Goal: Task Accomplishment & Management: Use online tool/utility

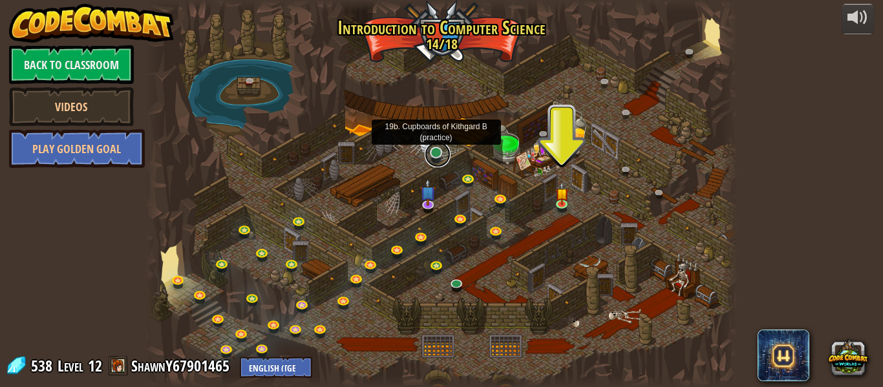
click at [443, 149] on link at bounding box center [438, 155] width 26 height 26
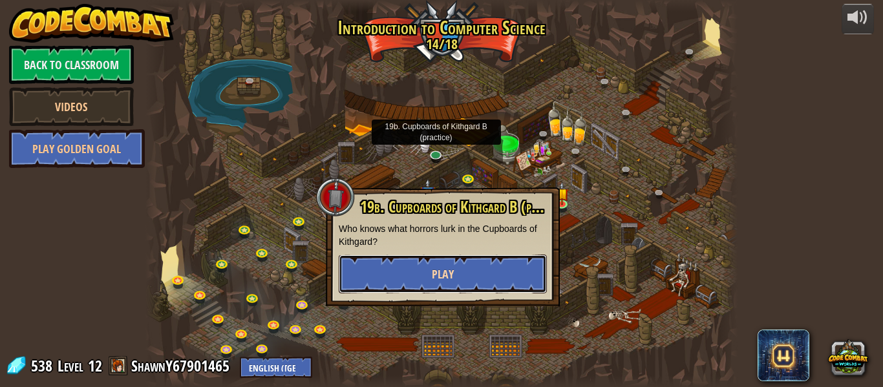
click at [413, 275] on button "Play" at bounding box center [443, 274] width 208 height 39
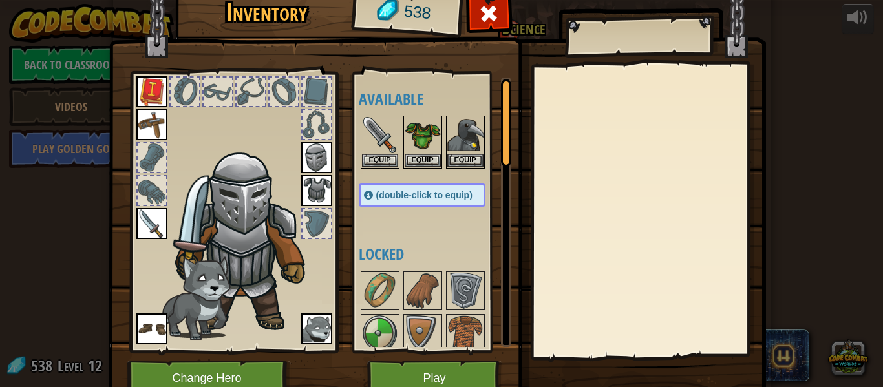
click at [404, 358] on img at bounding box center [438, 174] width 658 height 469
click at [398, 373] on button "Play" at bounding box center [434, 379] width 135 height 36
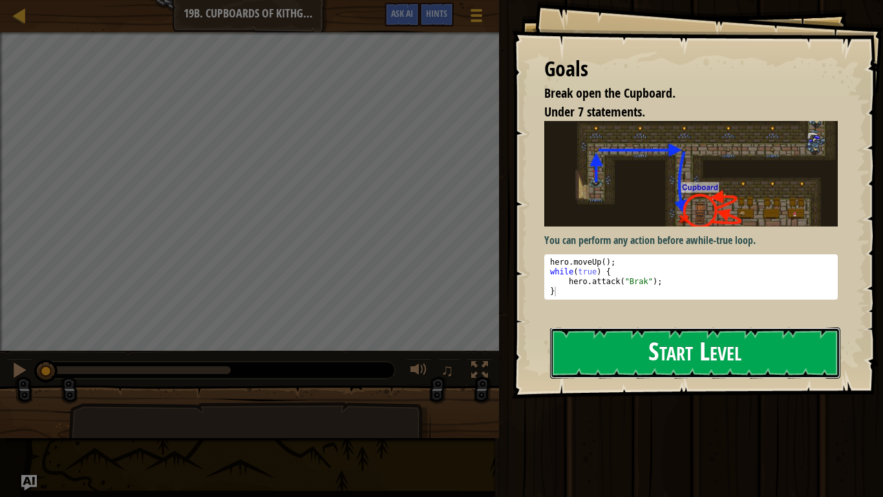
click at [572, 357] on button "Start Level" at bounding box center [695, 352] width 290 height 51
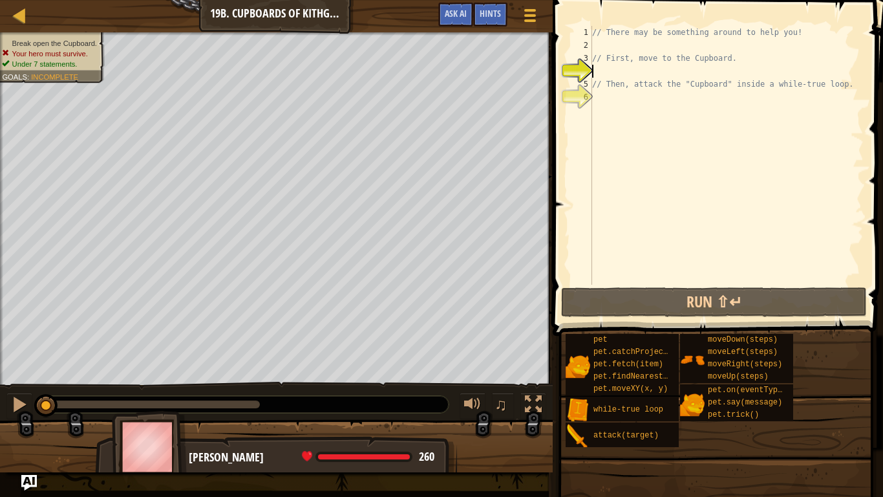
type textarea "h"
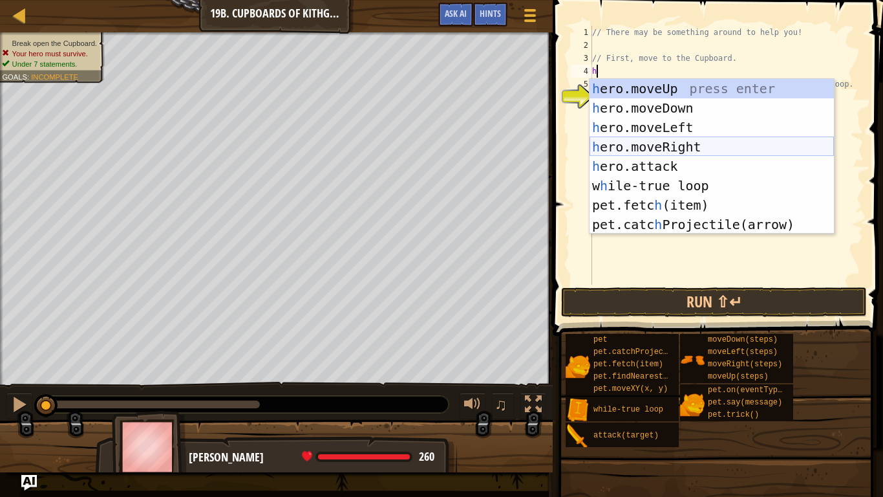
click at [642, 147] on div "h ero.moveUp press enter h ero.moveDown press enter h ero.moveLeft press enter …" at bounding box center [712, 176] width 244 height 194
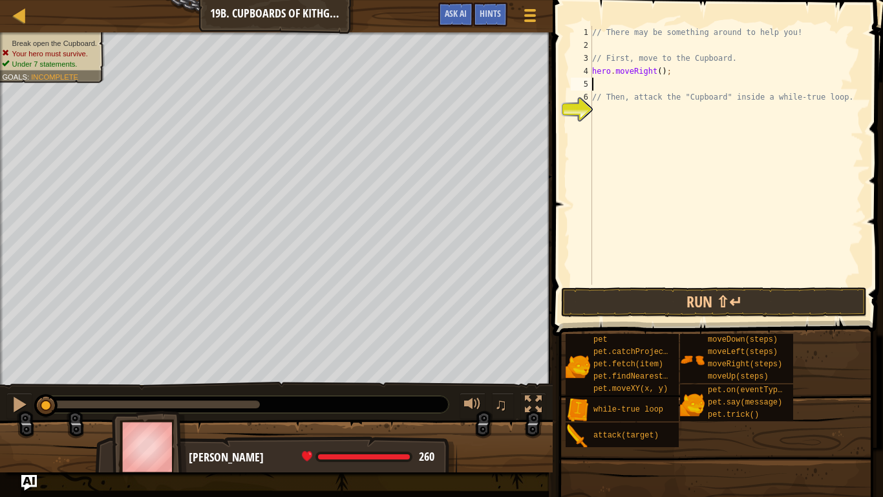
type textarea "h"
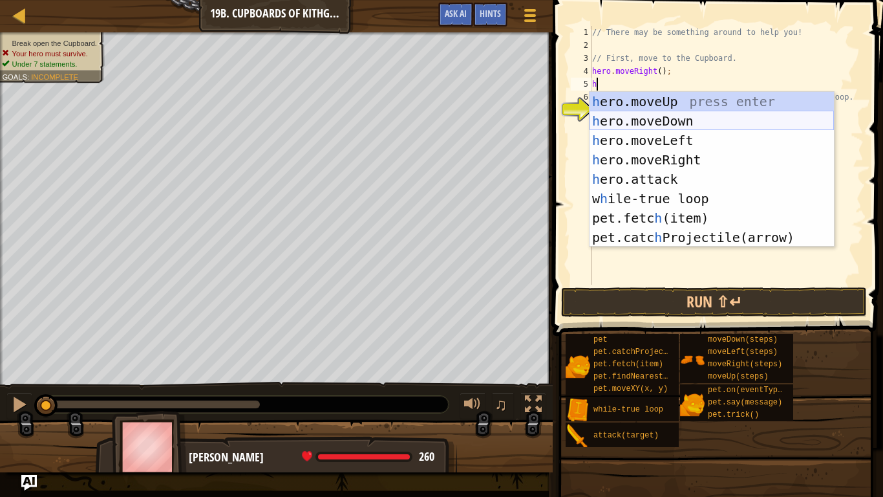
click at [642, 129] on div "h ero.moveUp press enter h ero.moveDown press enter h ero.moveLeft press enter …" at bounding box center [712, 189] width 244 height 194
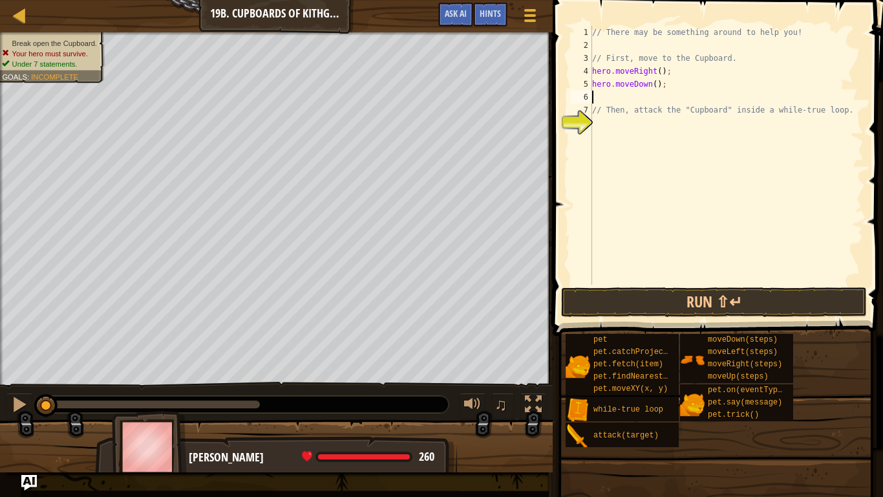
type textarea "h"
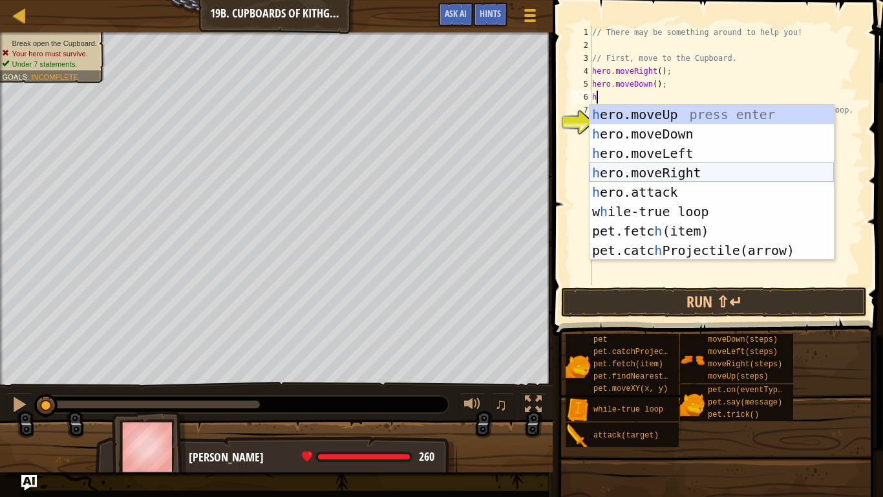
click at [628, 178] on div "h ero.moveUp press enter h ero.moveDown press enter h ero.moveLeft press enter …" at bounding box center [712, 202] width 244 height 194
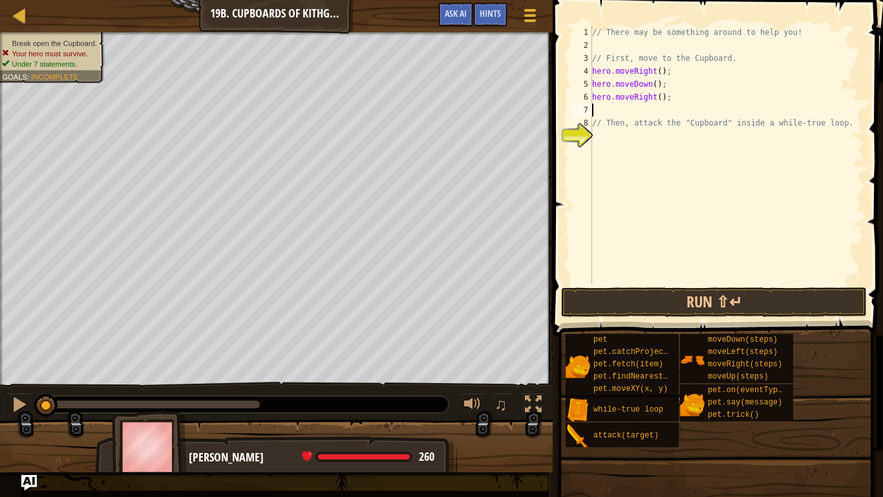
type textarea "h"
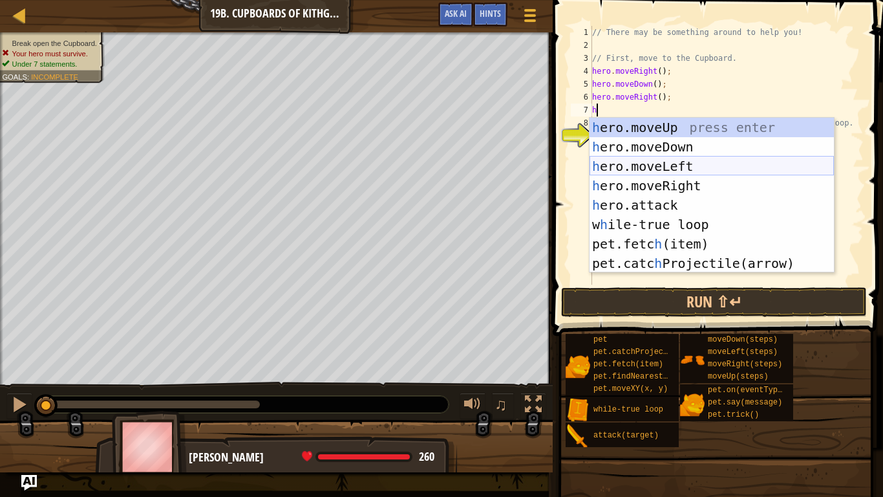
click at [661, 158] on div "h ero.moveUp press enter h ero.moveDown press enter h ero.moveLeft press enter …" at bounding box center [712, 215] width 244 height 194
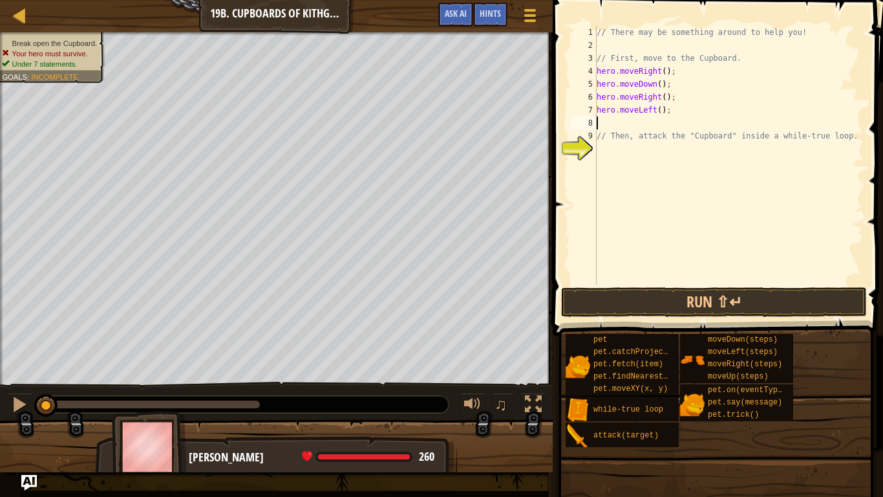
click at [684, 113] on div "// There may be something around to help you! // First, move to the Cupboard. h…" at bounding box center [729, 168] width 270 height 285
type textarea "hero.m"
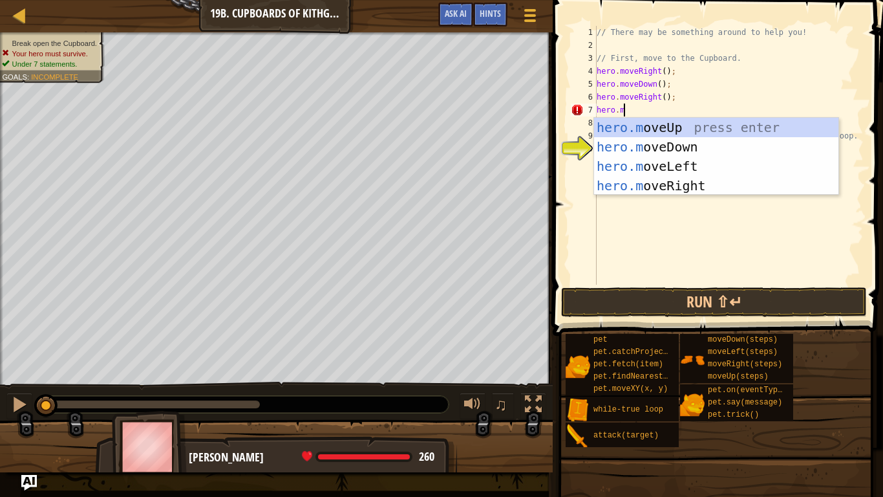
scroll to position [6, 3]
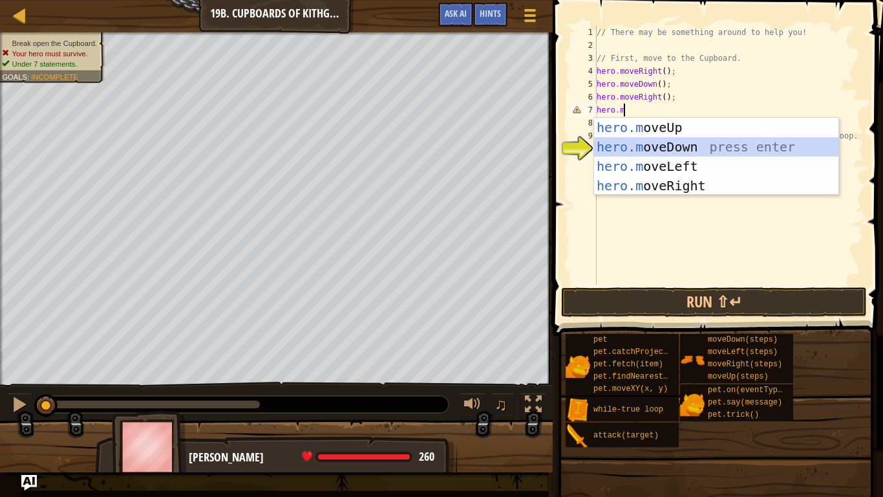
click at [690, 144] on div "hero.m oveUp press enter hero.m oveDown press enter hero.m oveLeft press enter …" at bounding box center [716, 176] width 244 height 116
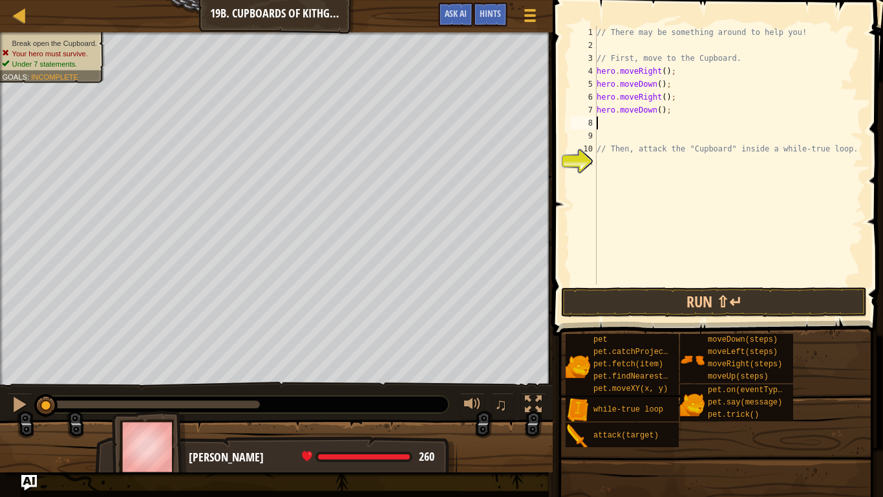
click at [660, 112] on div "// There may be something around to help you! // First, move to the Cupboard. h…" at bounding box center [729, 168] width 270 height 285
type textarea "hero.moveDown(2);"
click at [744, 302] on button "Run ⇧↵" at bounding box center [714, 302] width 306 height 30
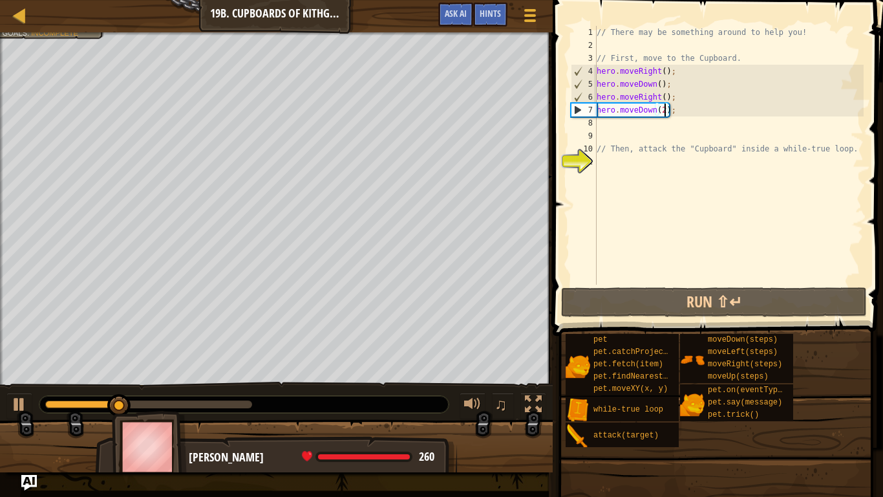
click at [686, 130] on div "// There may be something around to help you! // First, move to the Cupboard. h…" at bounding box center [729, 168] width 270 height 285
click at [675, 123] on div "// There may be something around to help you! // First, move to the Cupboard. h…" at bounding box center [729, 168] width 270 height 285
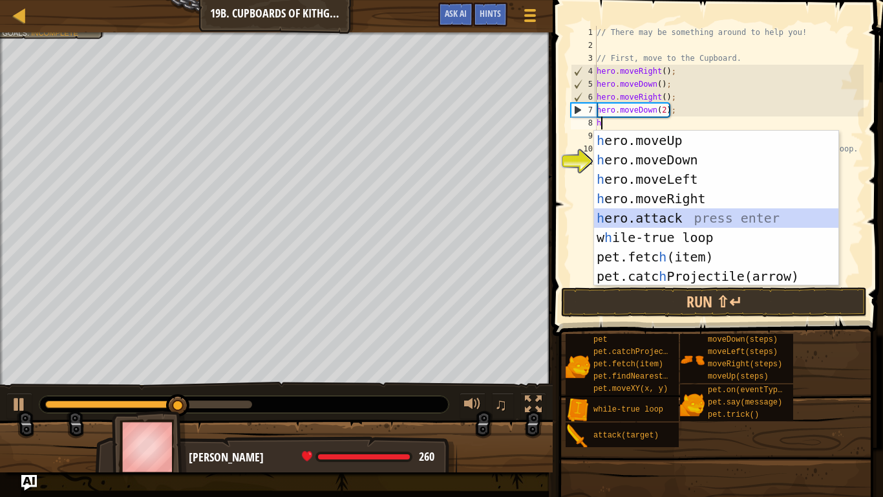
click at [658, 221] on div "h ero.moveUp press enter h ero.moveDown press enter h ero.moveLeft press enter …" at bounding box center [716, 228] width 244 height 194
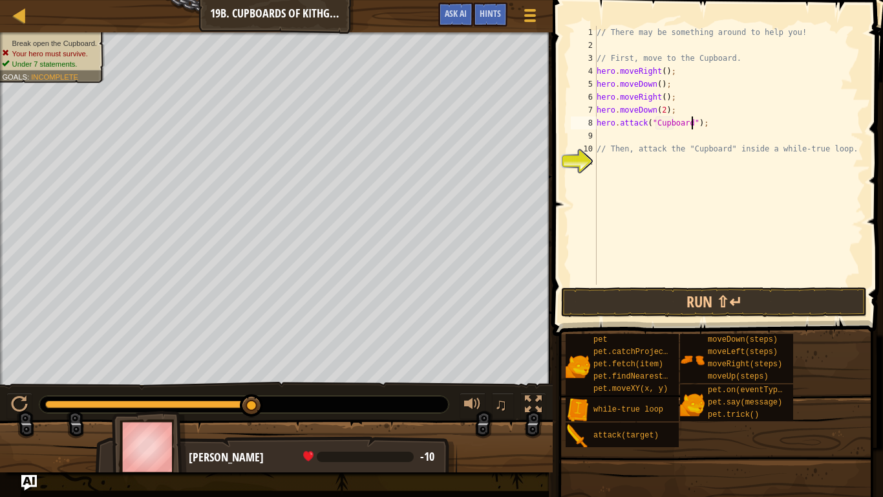
scroll to position [6, 14]
type textarea "hero.attack("Cupboard");"
click at [765, 291] on button "Run ⇧↵" at bounding box center [714, 302] width 306 height 30
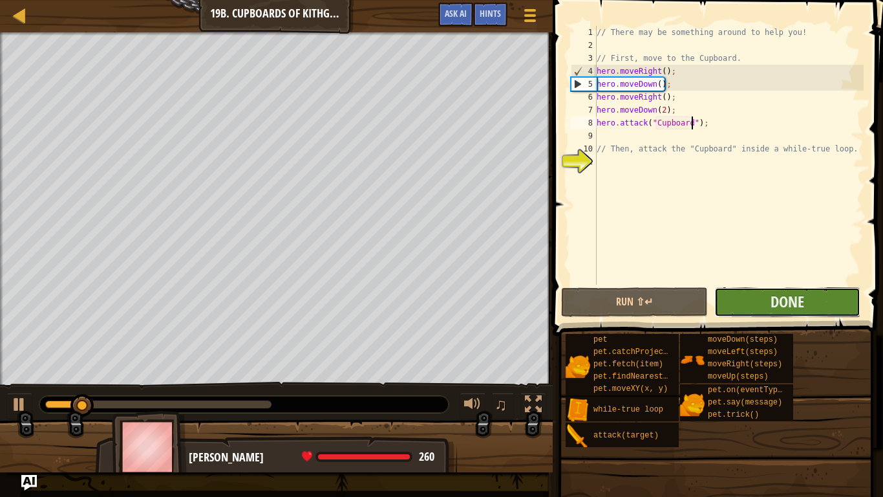
click at [815, 296] on button "Done" at bounding box center [788, 302] width 146 height 30
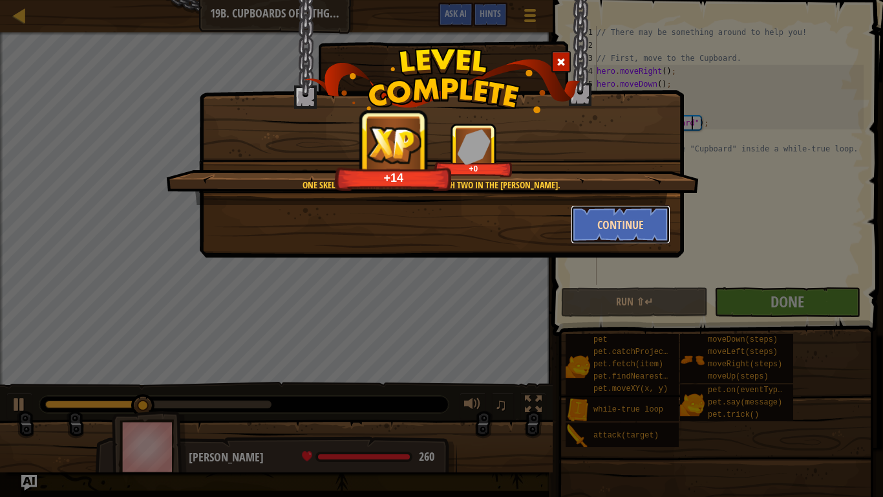
click at [603, 223] on button "Continue" at bounding box center [621, 224] width 100 height 39
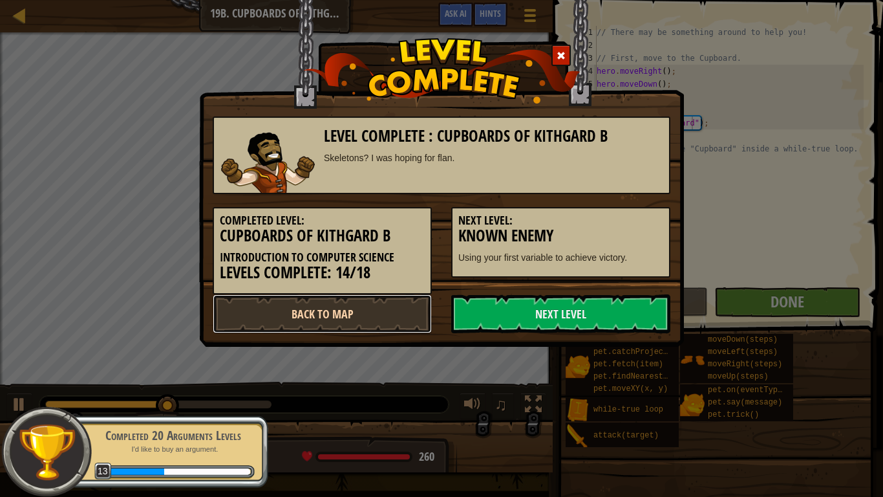
click at [394, 321] on link "Back to Map" at bounding box center [322, 313] width 219 height 39
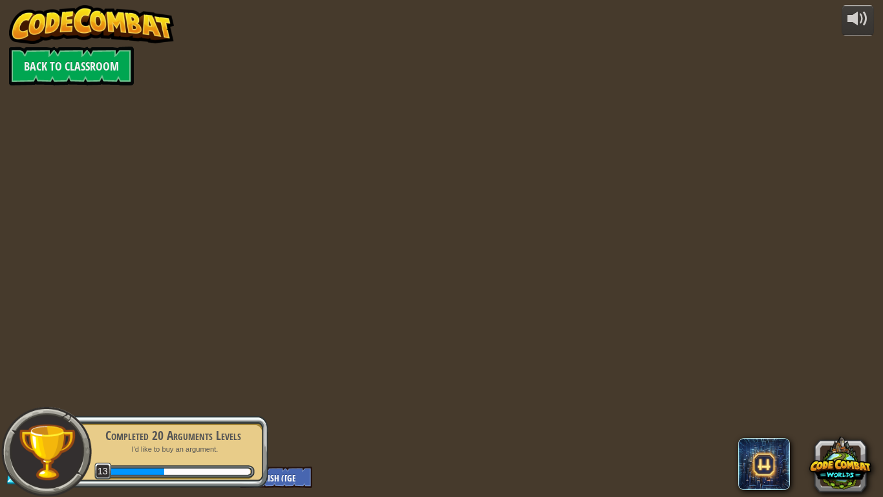
click at [357, 315] on div "powered by Back to Classroom 646 Level 13 ShawnY67901465 English ([GEOGRAPHIC_D…" at bounding box center [441, 248] width 883 height 497
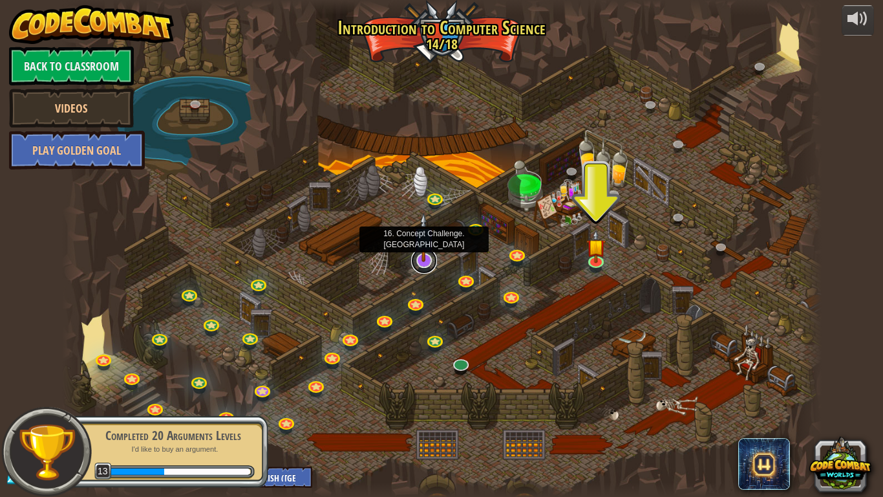
click at [422, 263] on link at bounding box center [424, 261] width 26 height 26
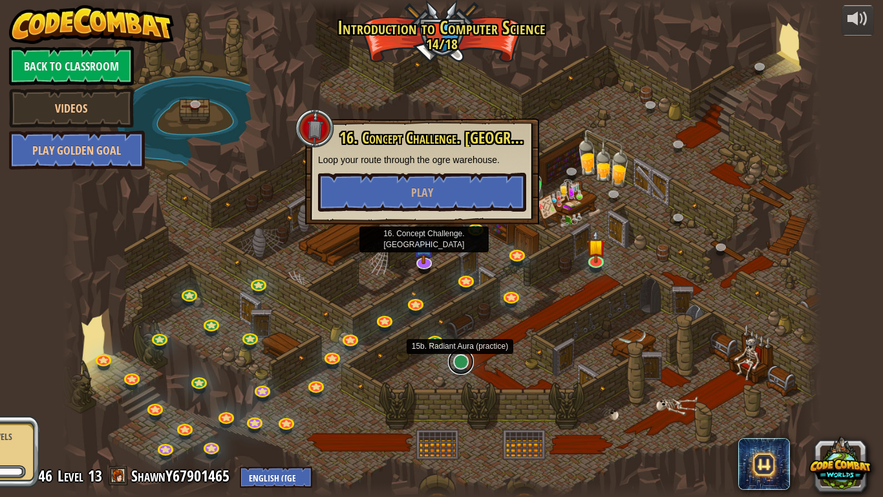
click at [465, 366] on link at bounding box center [461, 362] width 26 height 26
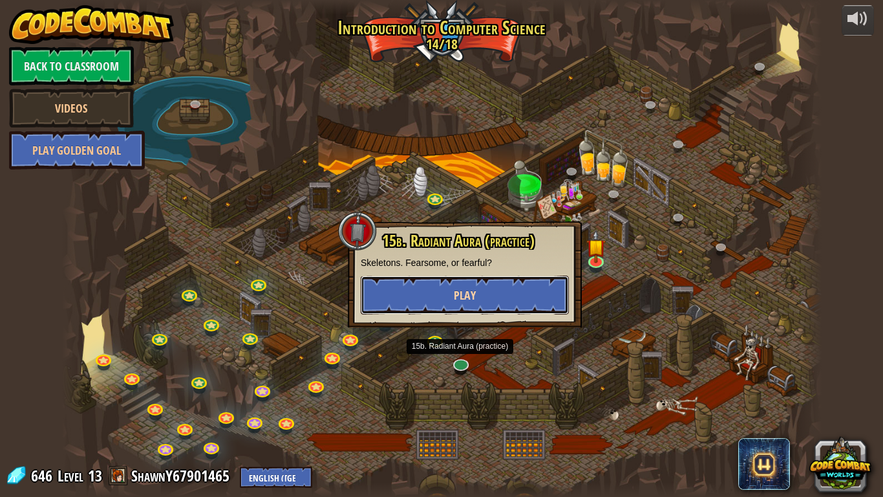
click at [478, 301] on button "Play" at bounding box center [465, 294] width 208 height 39
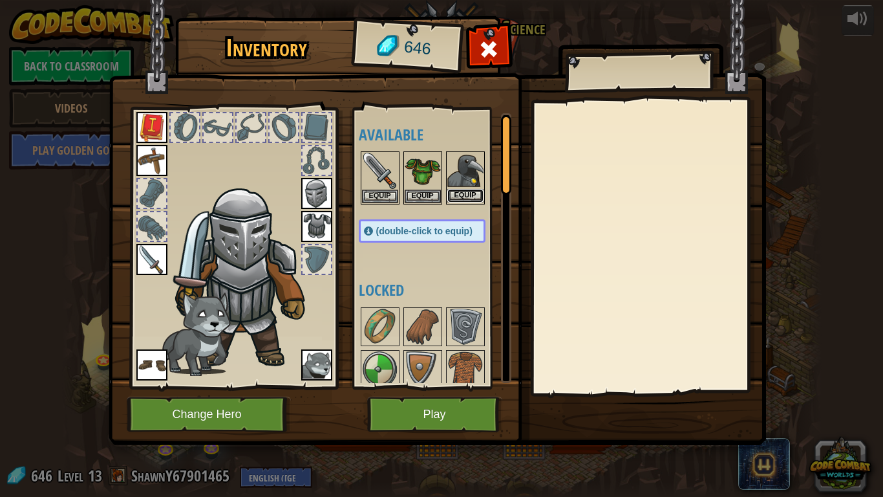
click at [460, 200] on button "Equip" at bounding box center [465, 196] width 36 height 14
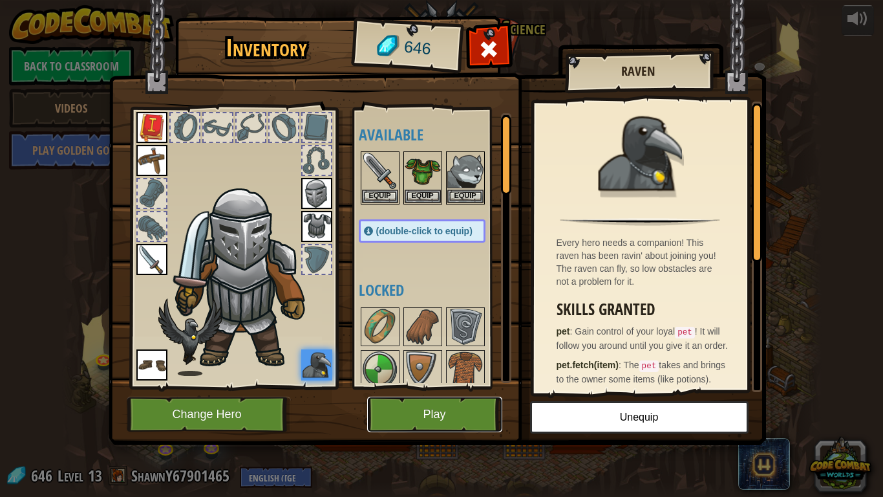
click at [424, 387] on button "Play" at bounding box center [434, 414] width 135 height 36
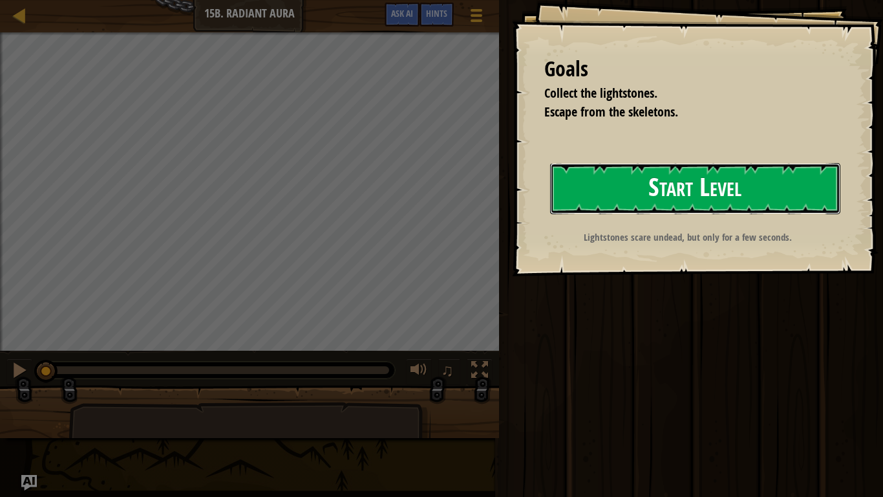
click at [568, 166] on button "Start Level" at bounding box center [695, 188] width 290 height 51
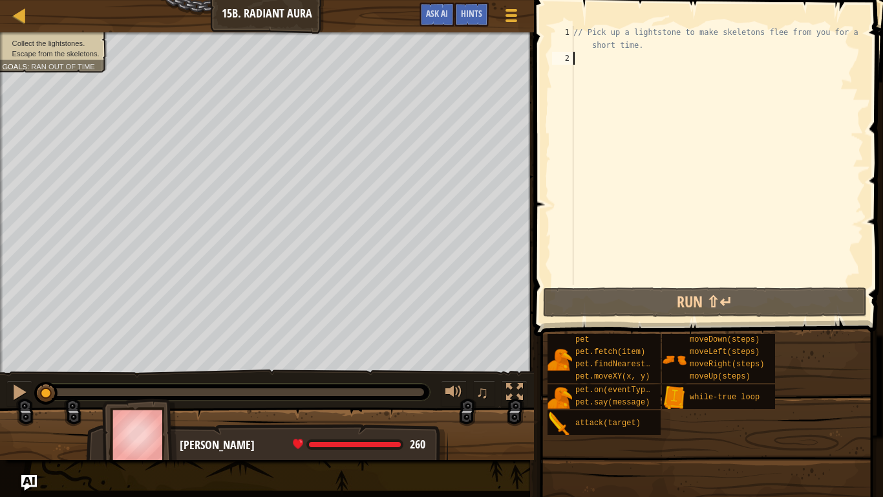
type textarea "w"
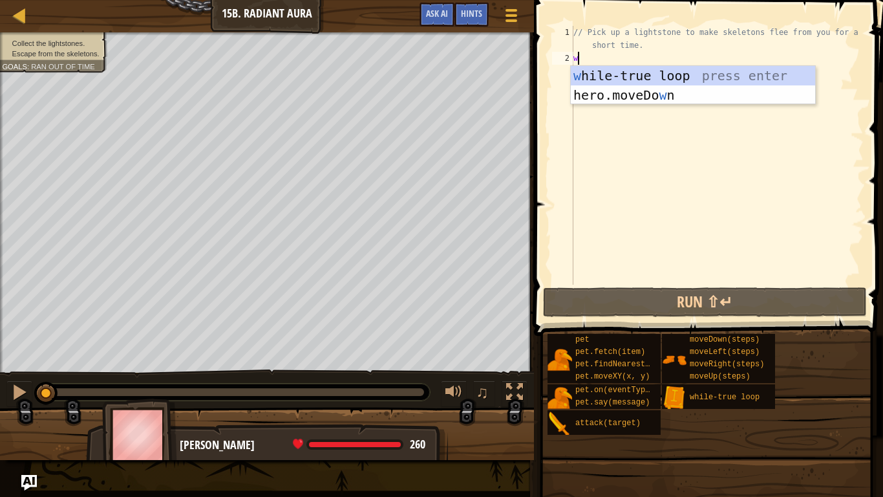
scroll to position [6, 0]
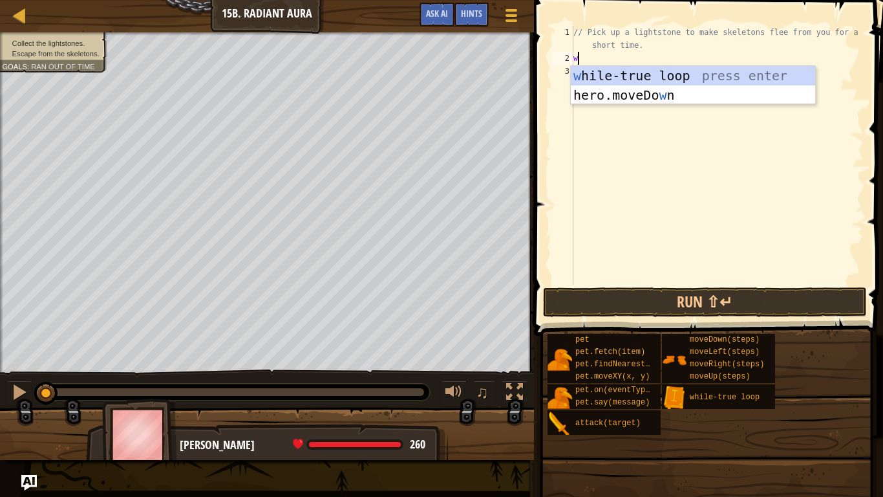
click at [699, 84] on div "w [PERSON_NAME]-true loop press enter hero.moveDo w n press enter" at bounding box center [693, 105] width 244 height 78
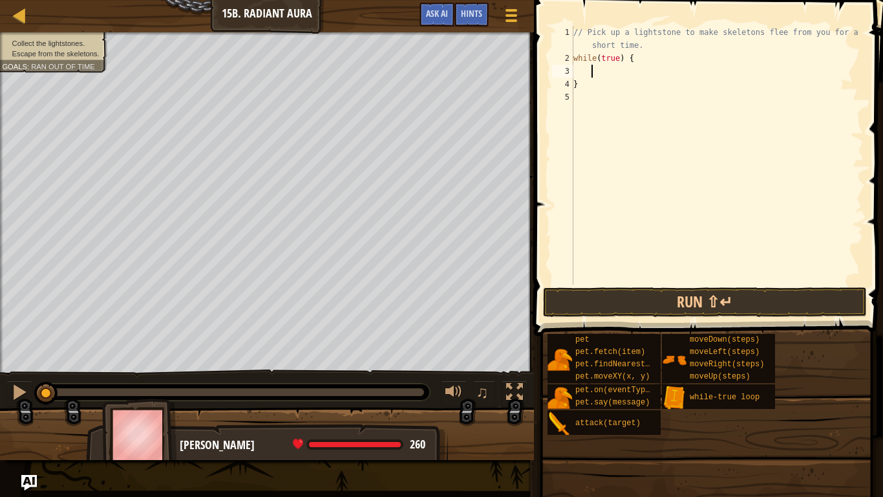
type textarea "h"
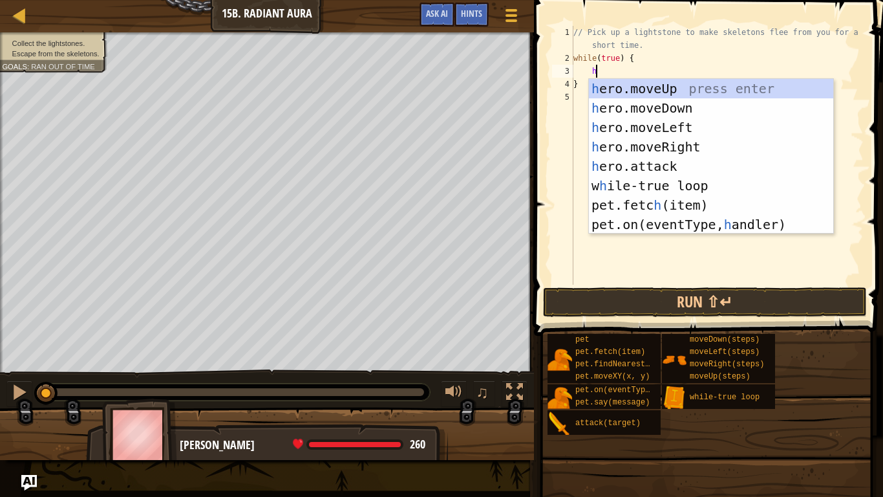
click at [658, 94] on div "h ero.moveUp press enter h ero.moveDown press enter h ero.moveLeft press enter …" at bounding box center [711, 176] width 244 height 194
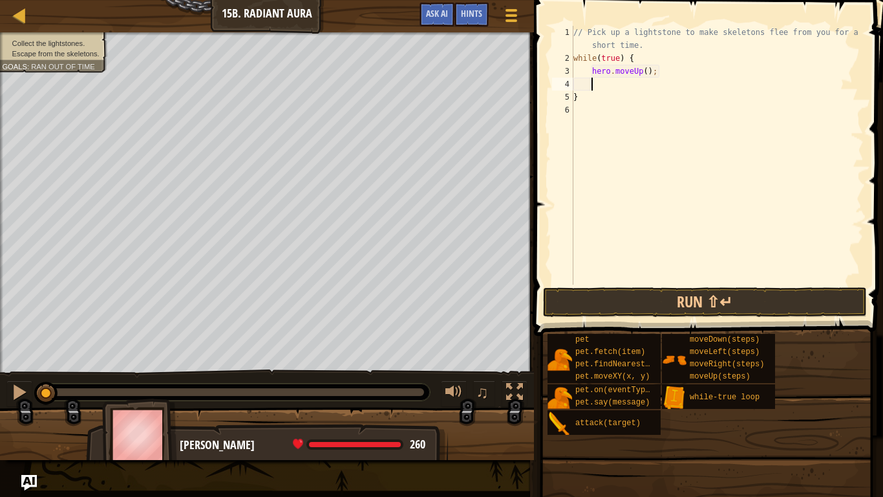
type textarea "h"
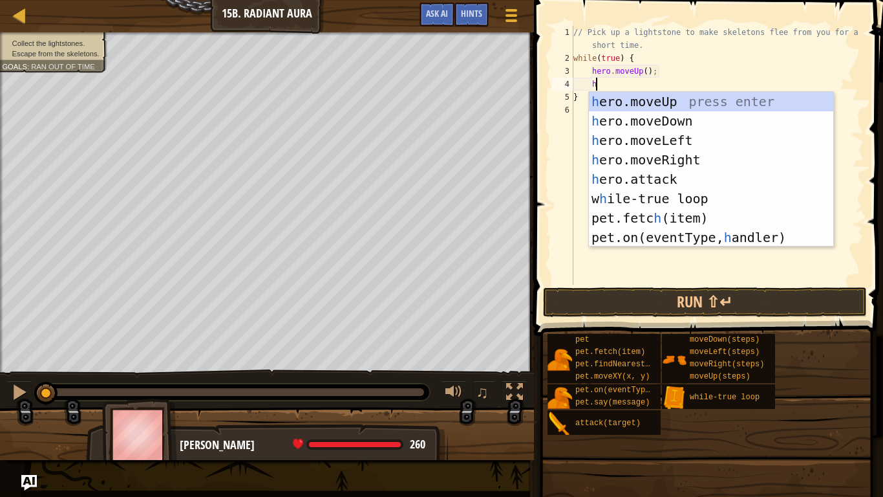
scroll to position [6, 3]
click at [656, 115] on div "h ero.moveUp press enter h ero.moveDown press enter h ero.moveLeft press enter …" at bounding box center [711, 189] width 244 height 194
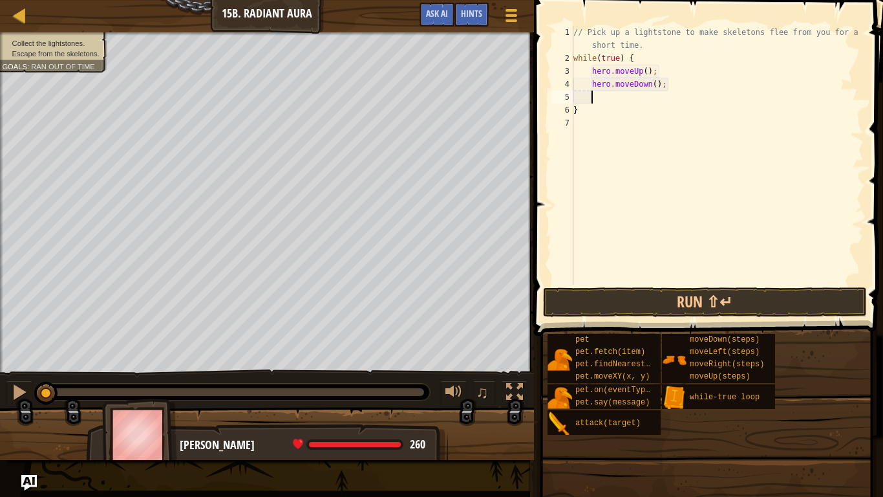
type textarea "h"
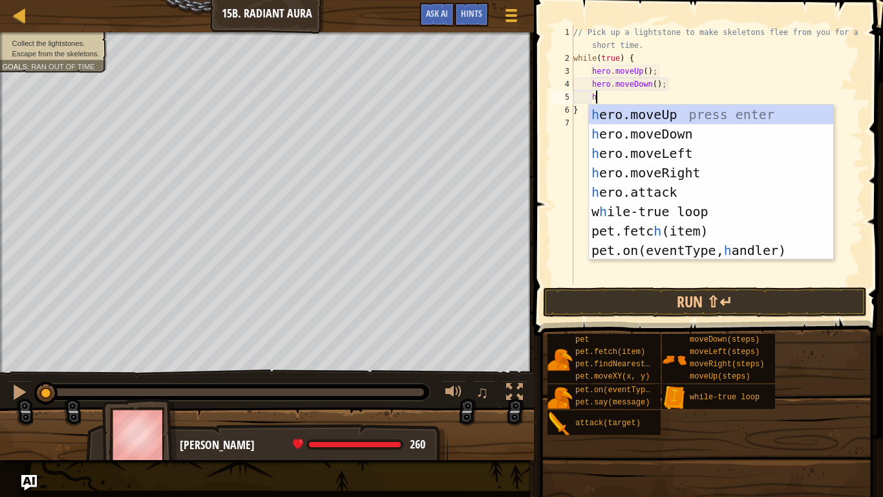
scroll to position [6, 3]
click at [684, 171] on div "h ero.moveUp press enter h ero.moveDown press enter h ero.moveLeft press enter …" at bounding box center [711, 202] width 244 height 194
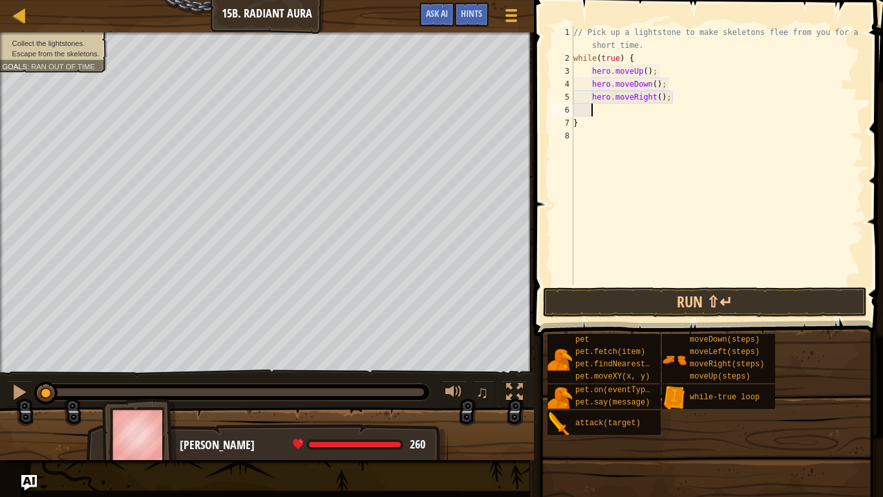
click at [656, 113] on div "// Pick up a lightstone to make skeletons flee from you for a short time. while…" at bounding box center [717, 174] width 293 height 297
type textarea "hero.moveRight(2);"
click at [795, 303] on button "Run ⇧↵" at bounding box center [705, 302] width 324 height 30
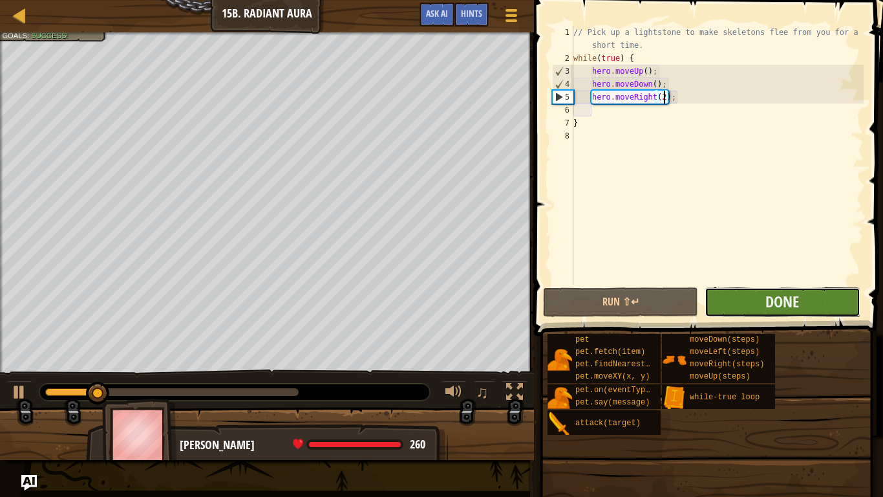
click at [815, 309] on button "Done" at bounding box center [782, 302] width 155 height 30
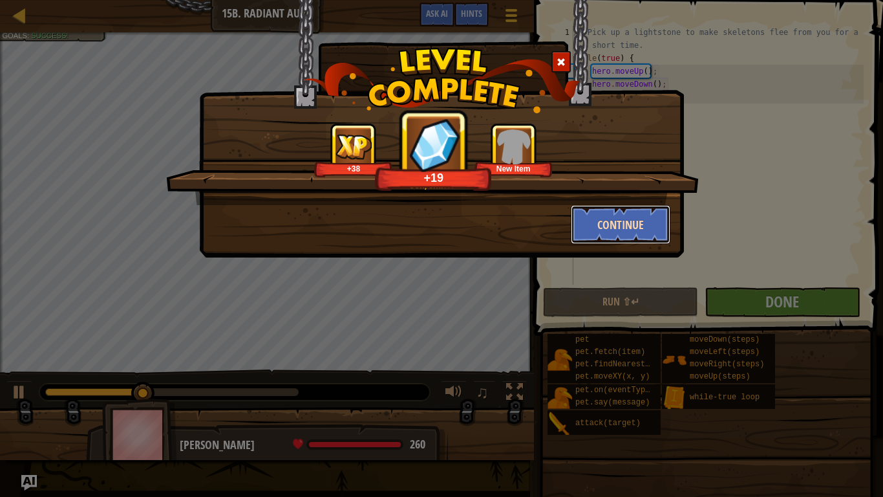
click at [636, 220] on button "Continue" at bounding box center [621, 224] width 100 height 39
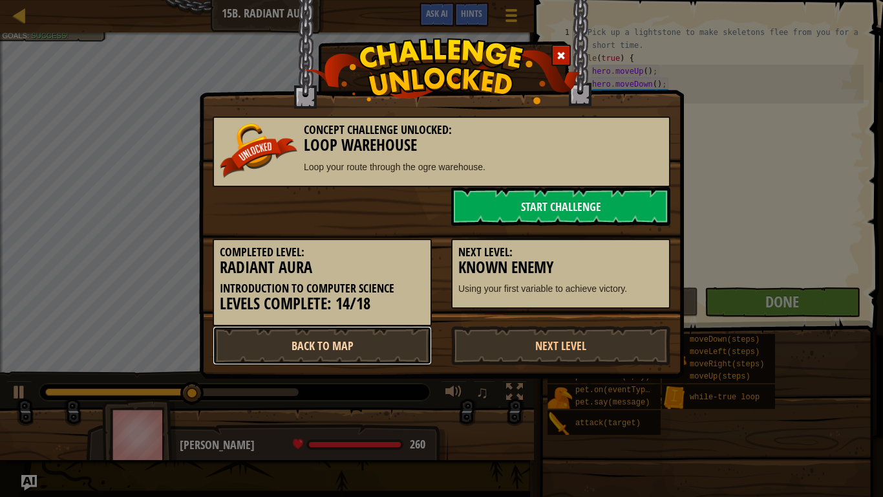
click at [389, 359] on link "Back to Map" at bounding box center [322, 345] width 219 height 39
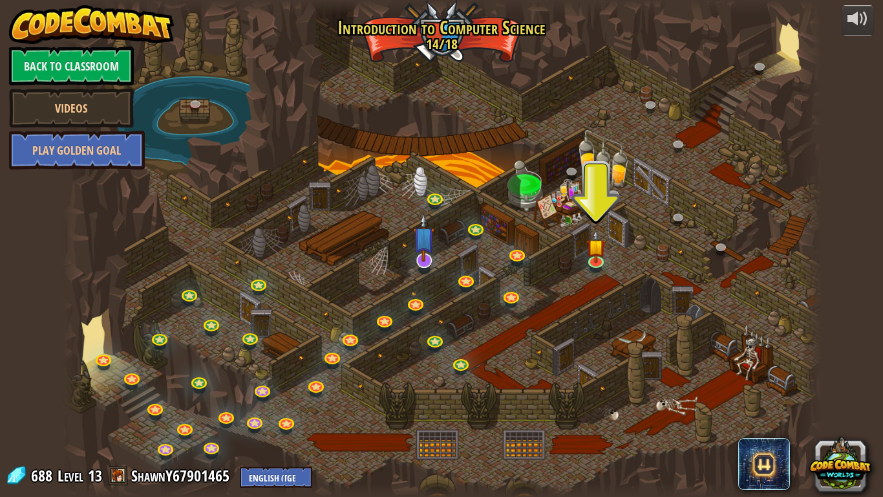
click at [424, 256] on img at bounding box center [423, 237] width 21 height 49
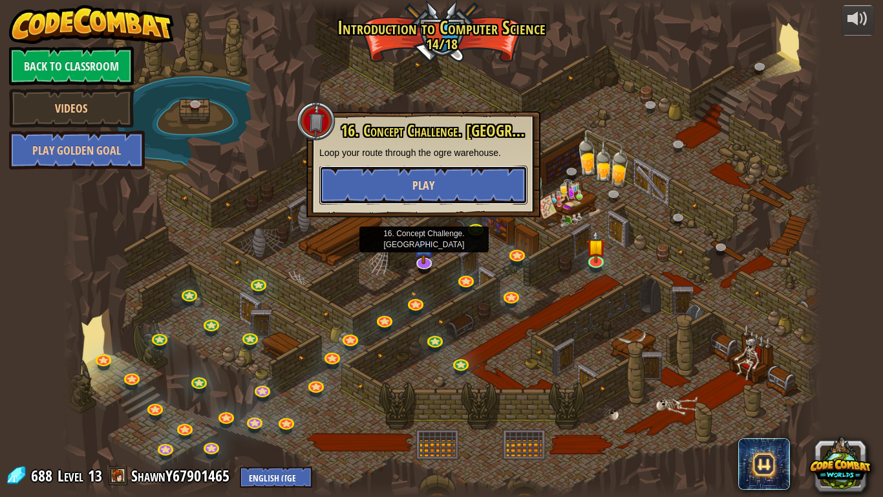
click at [511, 188] on button "Play" at bounding box center [423, 185] width 208 height 39
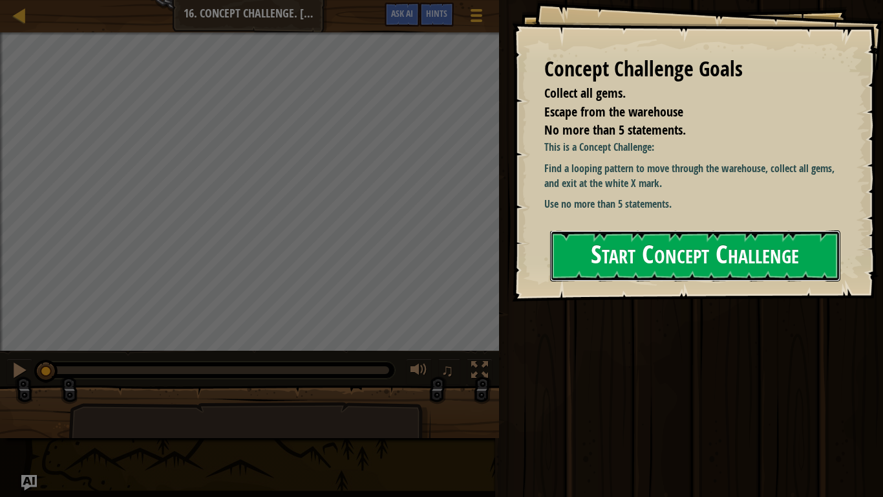
click at [733, 274] on button "Start Concept Challenge" at bounding box center [695, 255] width 290 height 51
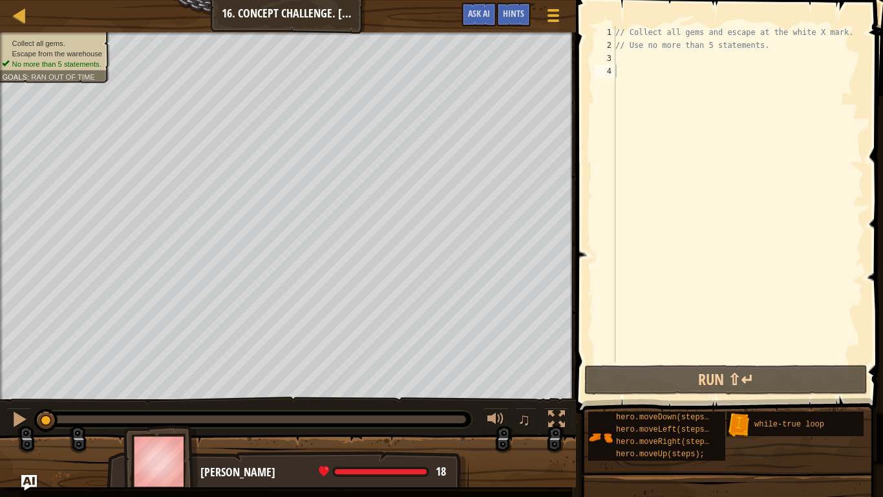
click at [632, 59] on div "// Collect all gems and escape at the white X mark. // Use no more than 5 state…" at bounding box center [738, 207] width 251 height 362
type textarea "h"
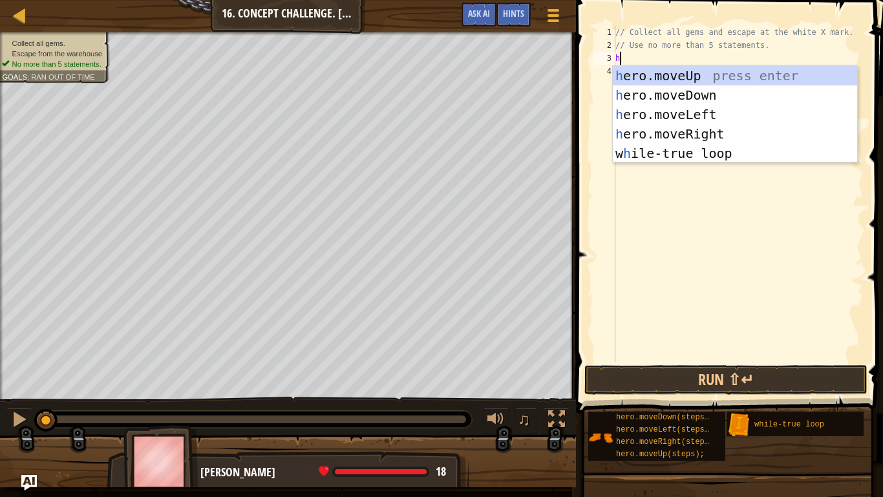
scroll to position [6, 0]
click at [670, 70] on div "h ero.moveUp press enter h ero.moveDown press enter h ero.moveLeft press enter …" at bounding box center [735, 134] width 244 height 136
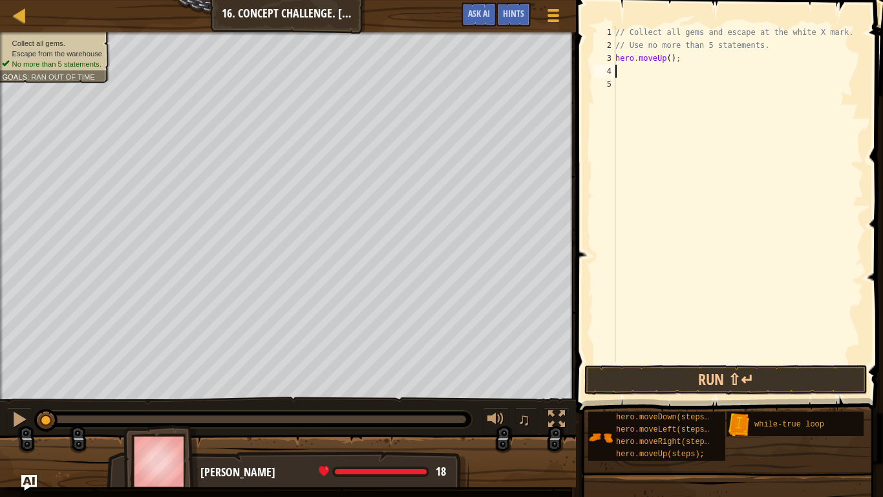
type textarea "h"
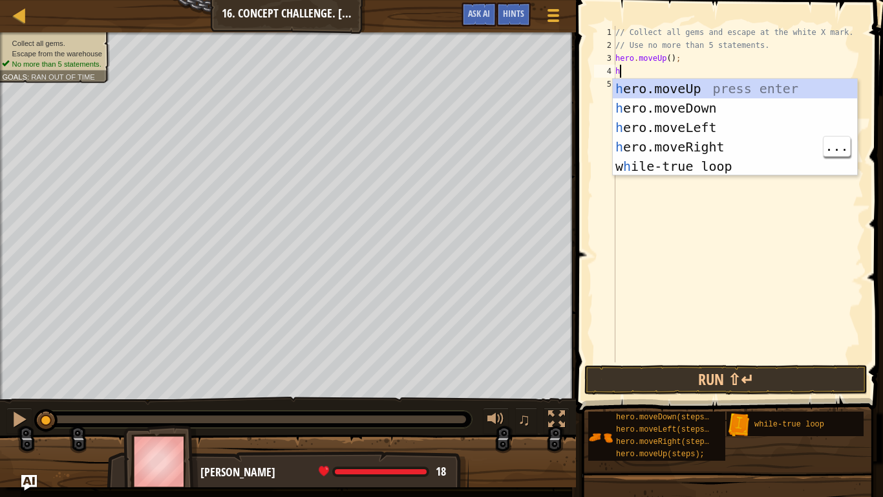
click at [704, 138] on div "h ero.moveUp press enter h ero.moveDown press enter h ero.moveLeft press enter …" at bounding box center [735, 147] width 244 height 136
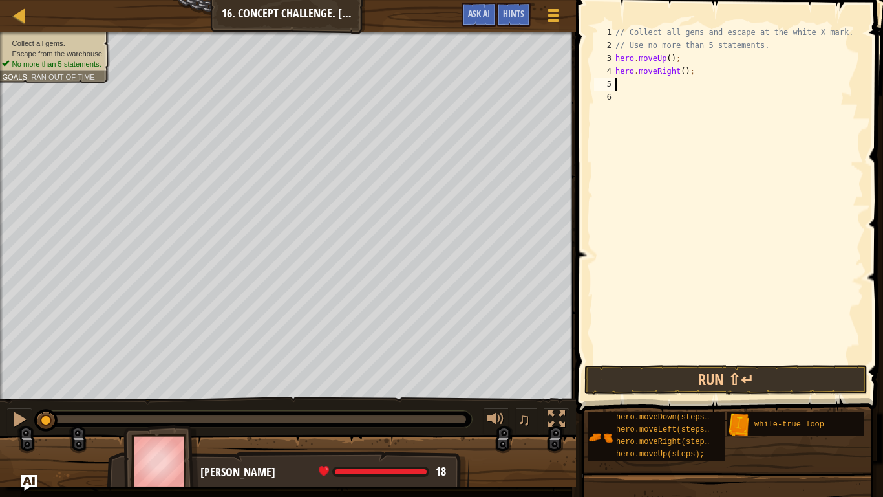
click at [683, 78] on div "// Collect all gems and escape at the white X mark. // Use no more than 5 state…" at bounding box center [738, 207] width 251 height 362
click at [676, 71] on div "// Collect all gems and escape at the white X mark. // Use no more than 5 state…" at bounding box center [738, 207] width 251 height 362
type textarea "hero.moveRight(2);"
type textarea "h"
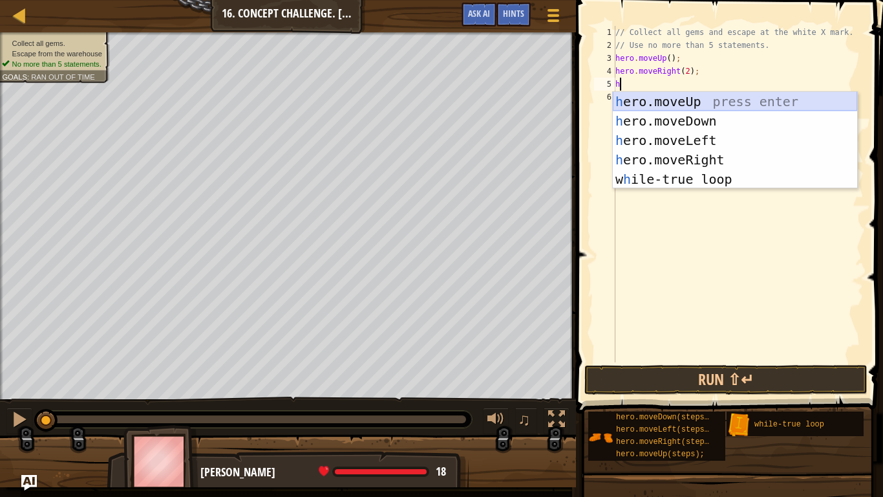
click at [640, 102] on div "h ero.moveUp press enter h ero.moveDown press enter h ero.moveLeft press enter …" at bounding box center [735, 160] width 244 height 136
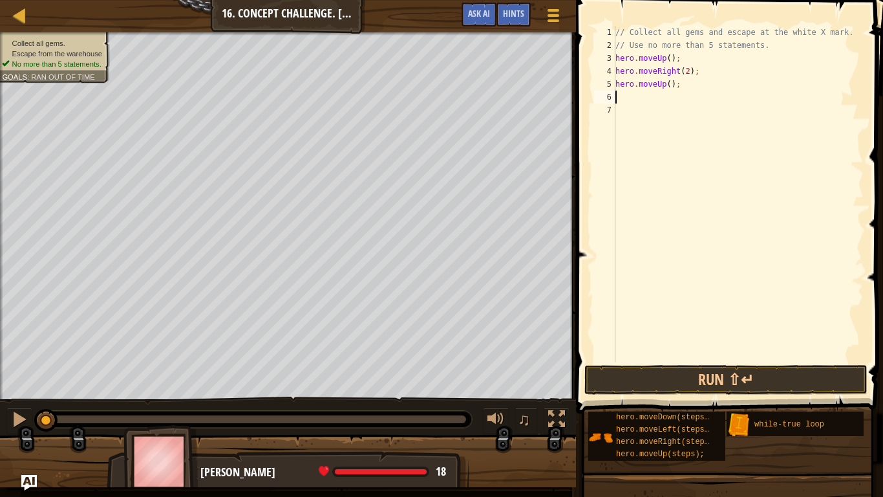
type textarea "h"
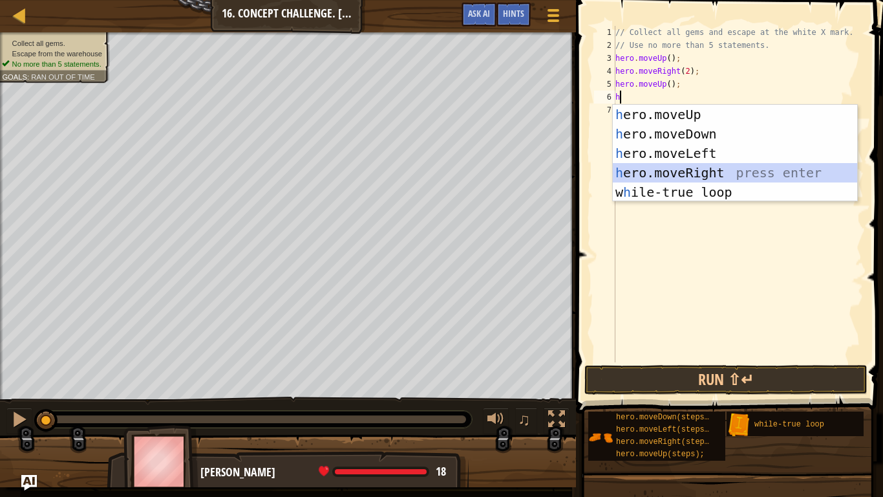
click at [674, 169] on div "h ero.moveUp press enter h ero.moveDown press enter h ero.moveLeft press enter …" at bounding box center [735, 173] width 244 height 136
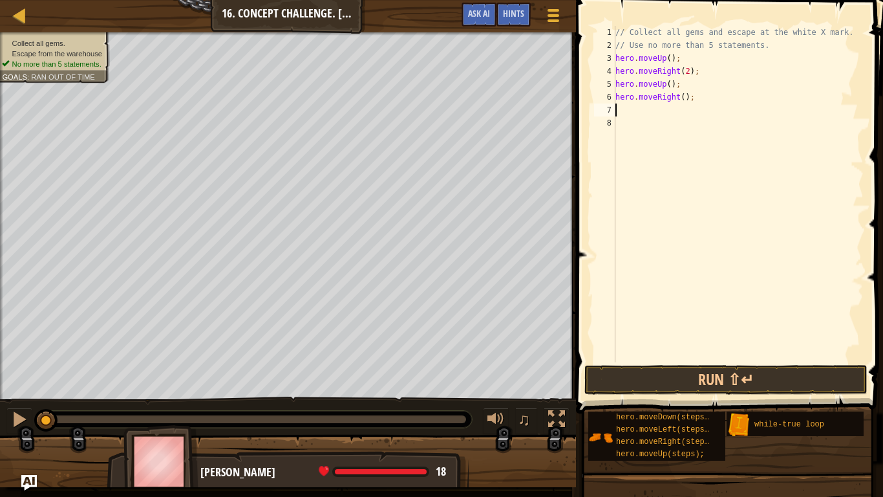
type textarea "h"
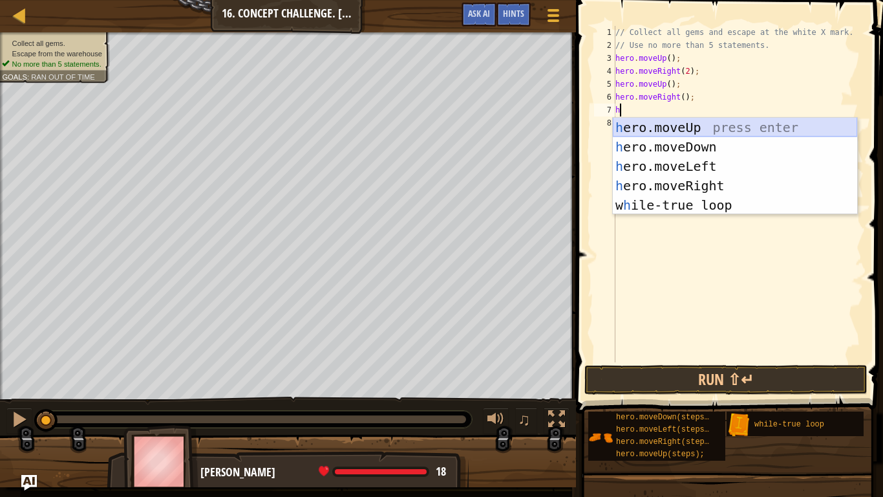
click at [664, 131] on div "h ero.moveUp press enter h ero.moveDown press enter h ero.moveLeft press enter …" at bounding box center [735, 186] width 244 height 136
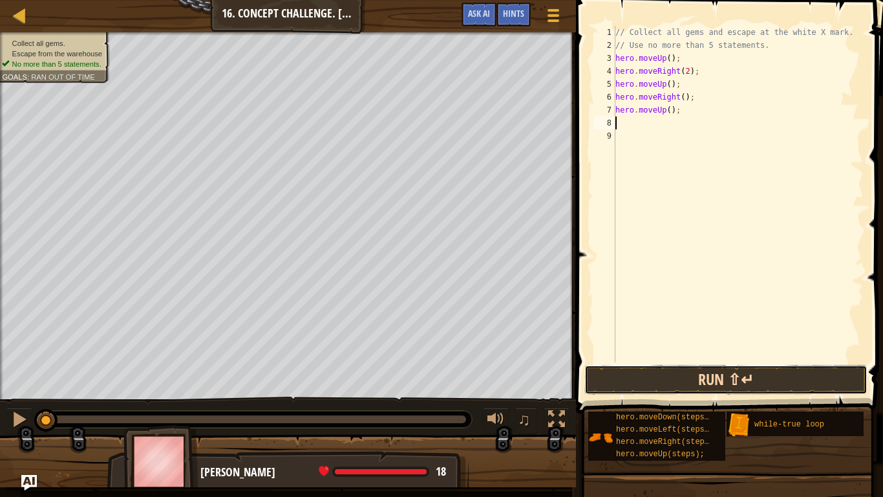
click at [686, 384] on button "Run ⇧↵" at bounding box center [726, 380] width 283 height 30
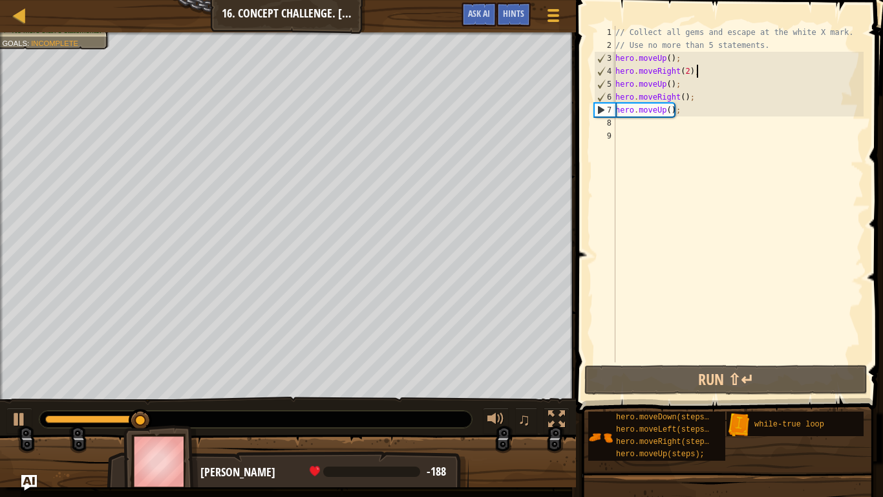
click at [699, 73] on div "// Collect all gems and escape at the white X mark. // Use no more than 5 state…" at bounding box center [738, 207] width 251 height 362
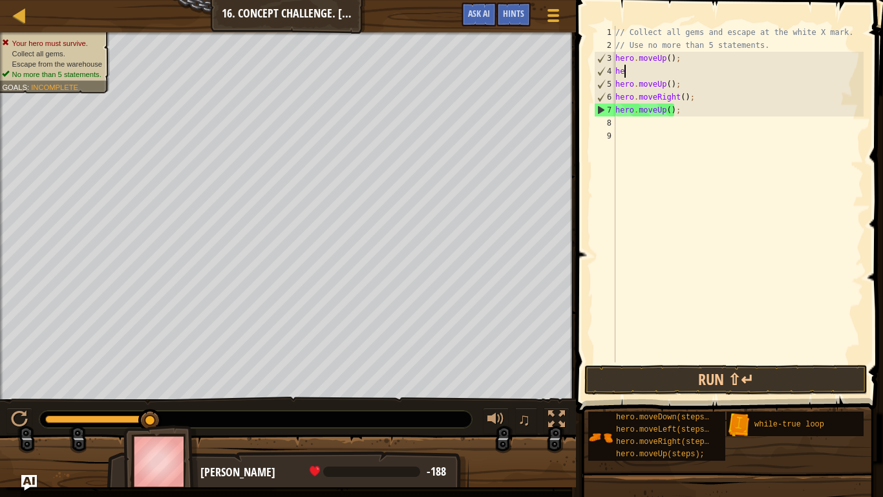
type textarea "h"
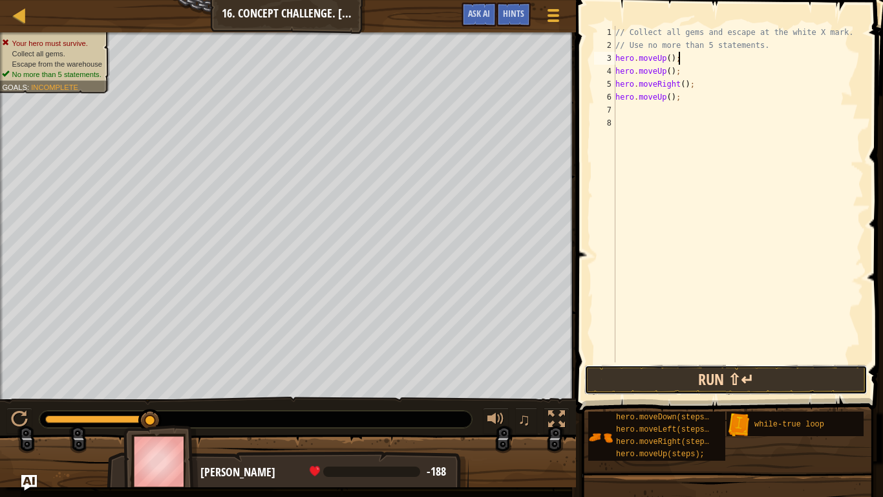
click at [749, 365] on button "Run ⇧↵" at bounding box center [726, 380] width 283 height 30
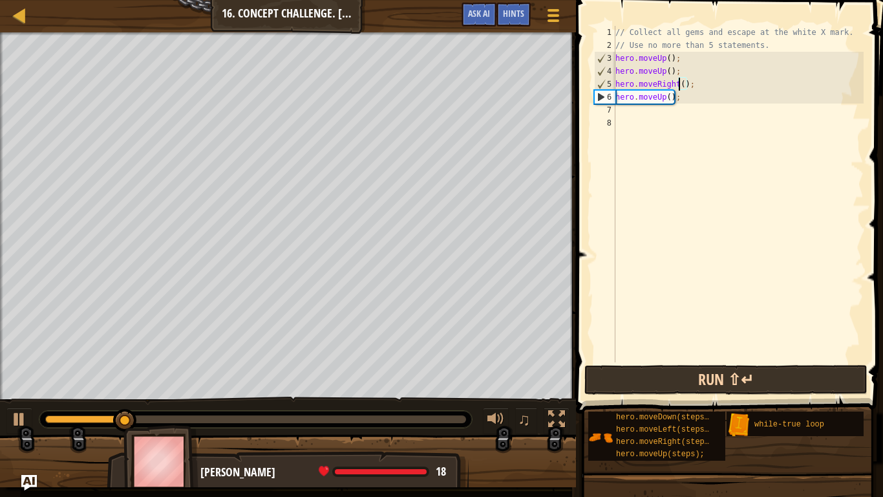
type textarea "hero.moveUp();"
type textarea "h"
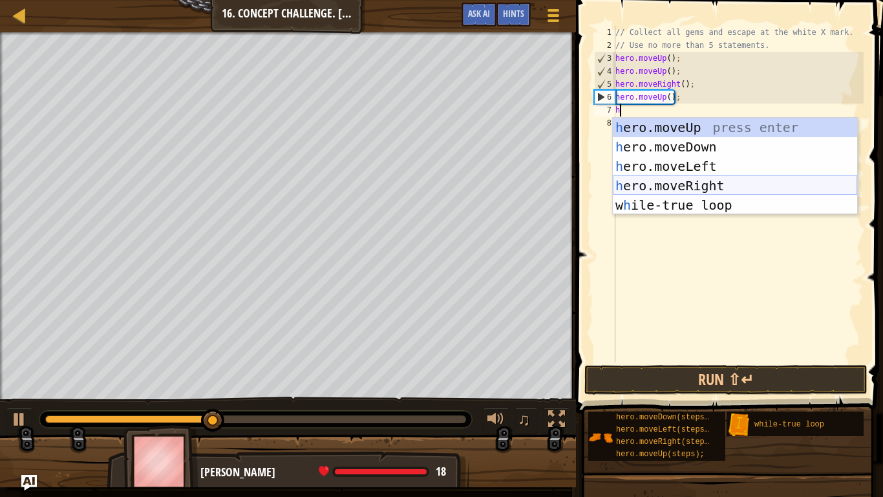
click at [713, 180] on div "h ero.moveUp press enter h ero.moveDown press enter h ero.moveLeft press enter …" at bounding box center [735, 186] width 244 height 136
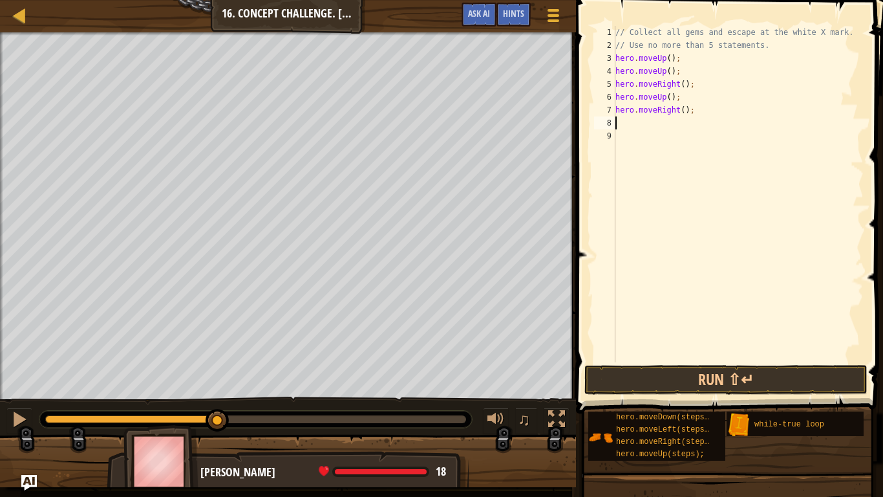
type textarea "h"
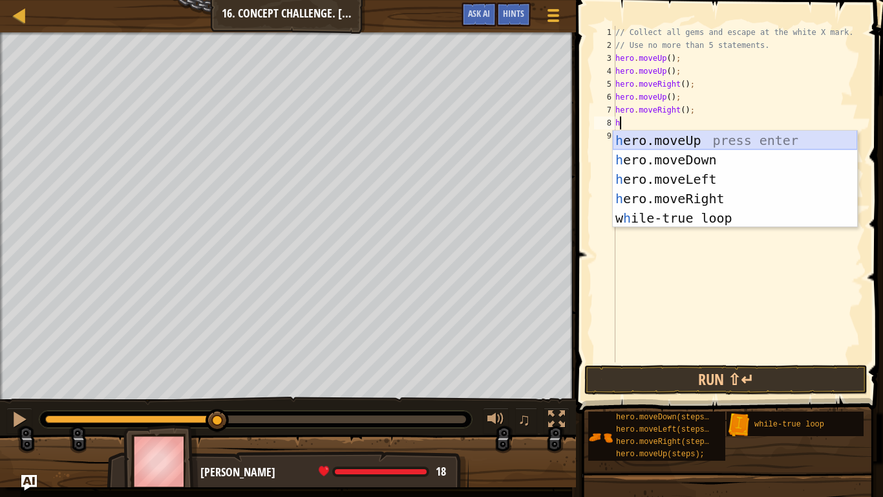
click at [689, 144] on div "h ero.moveUp press enter h ero.moveDown press enter h ero.moveLeft press enter …" at bounding box center [735, 199] width 244 height 136
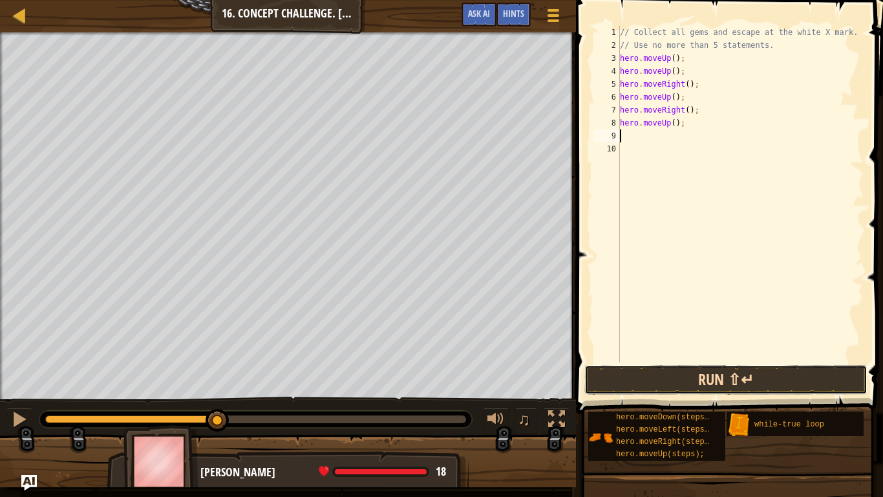
click at [742, 384] on button "Run ⇧↵" at bounding box center [726, 380] width 283 height 30
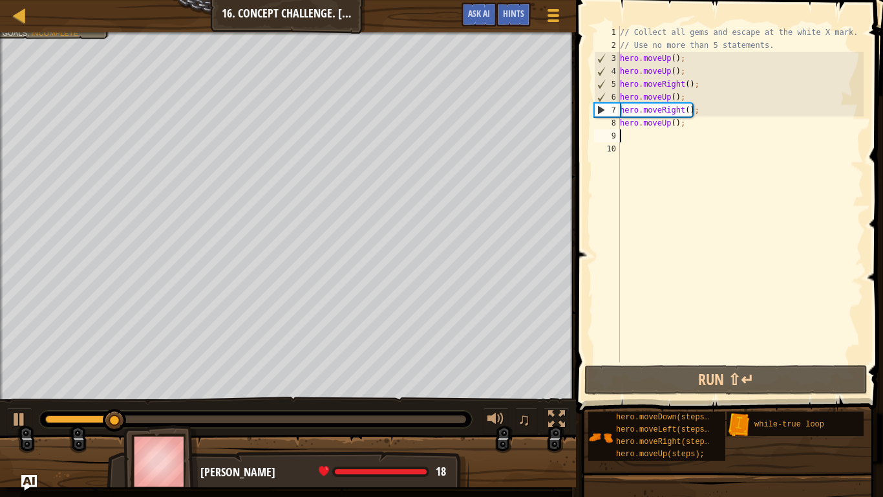
click at [19, 39] on div "Collect all gems. Escape from the warehouse No more than 5 statements. Goals : …" at bounding box center [47, 9] width 125 height 59
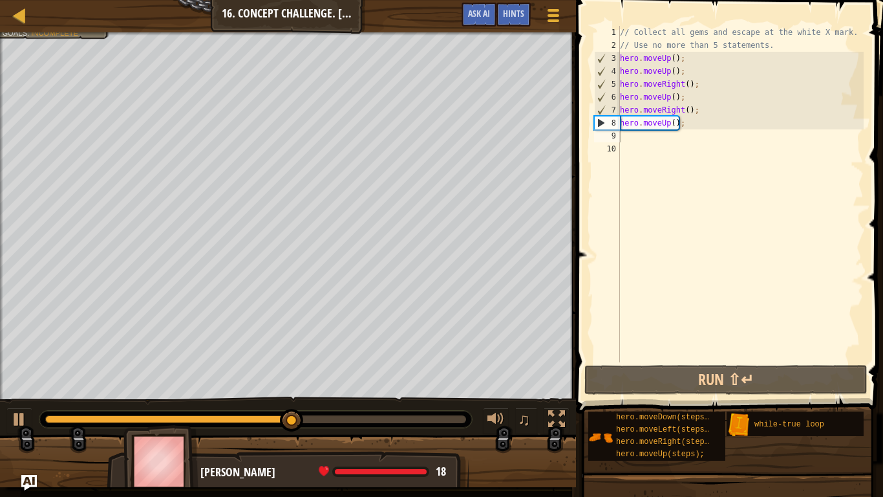
click at [715, 124] on div "// Collect all gems and escape at the white X mark. // Use no more than 5 state…" at bounding box center [741, 207] width 246 height 362
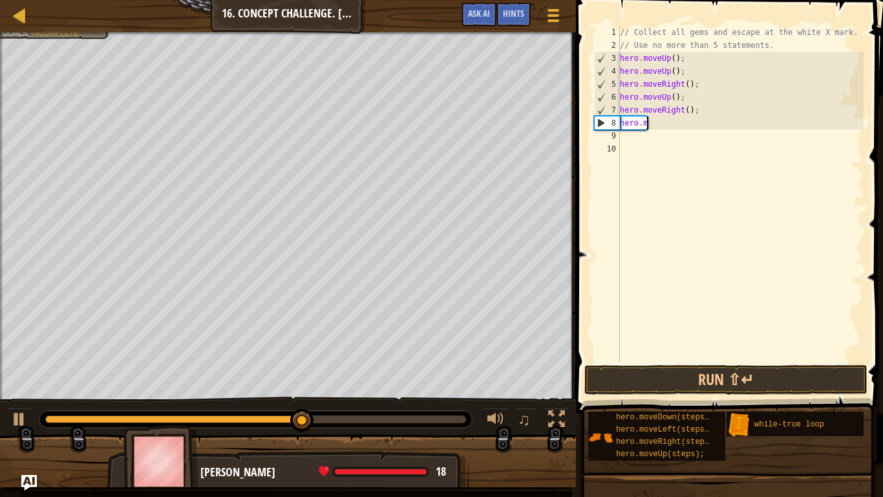
type textarea "h"
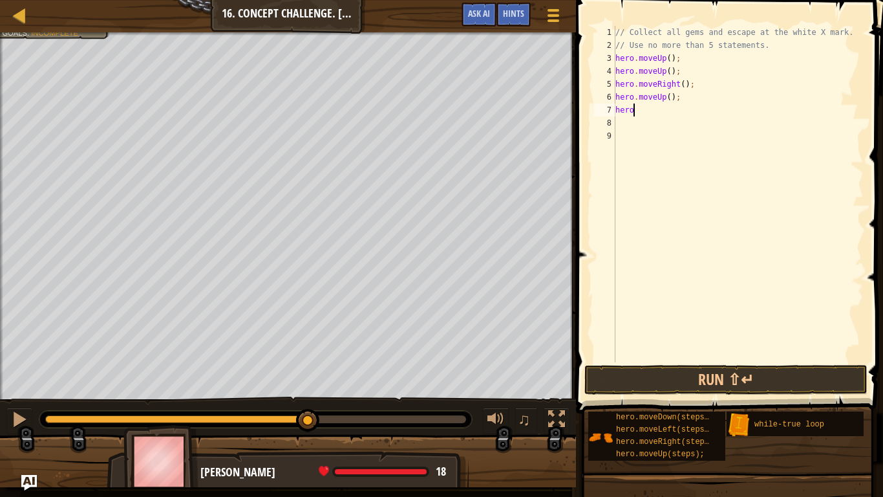
type textarea "h"
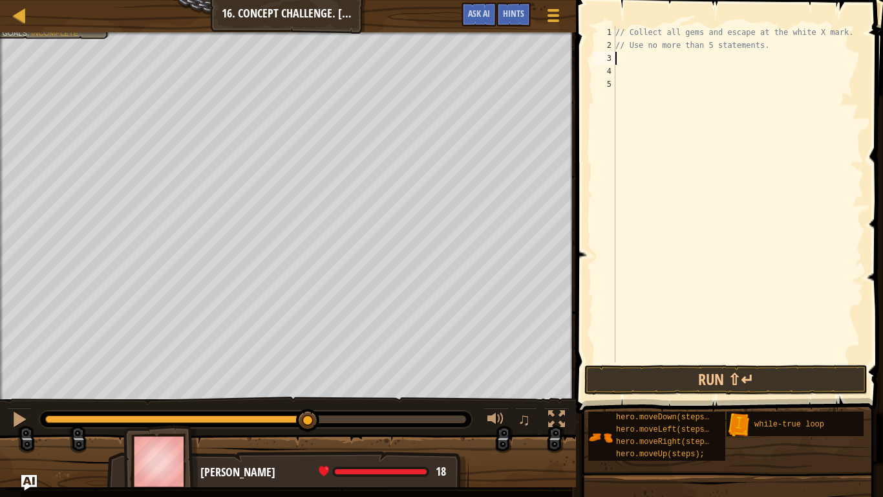
type textarea "w"
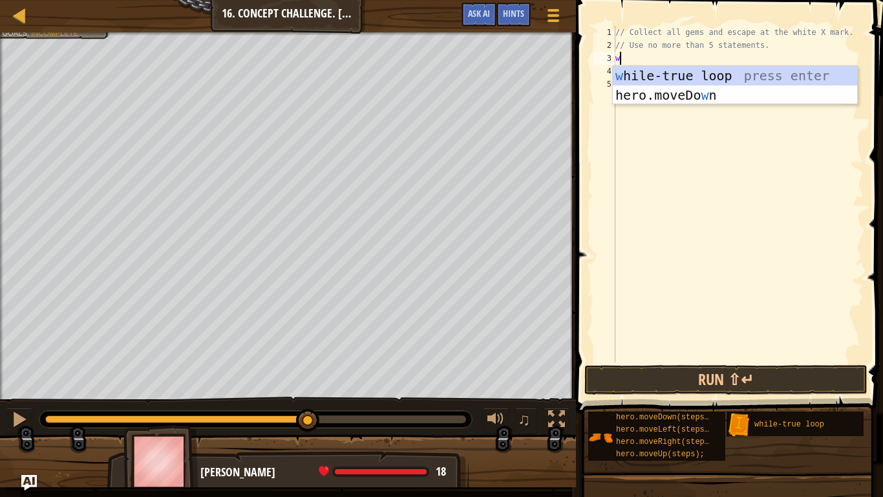
click at [726, 72] on div "w [PERSON_NAME]-true loop press enter hero.moveDo w n press enter" at bounding box center [735, 105] width 244 height 78
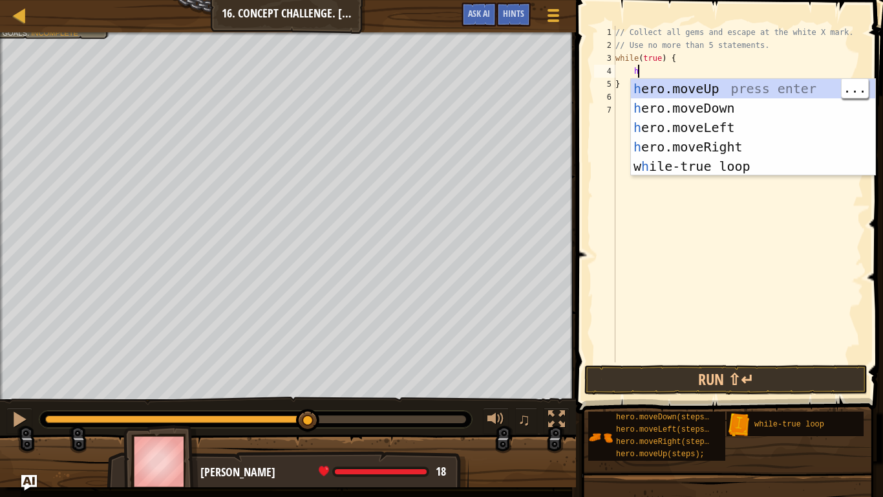
type textarea "h"
click at [718, 94] on div "h ero.moveUp press enter h ero.moveDown press enter h ero.moveLeft press enter …" at bounding box center [753, 147] width 244 height 136
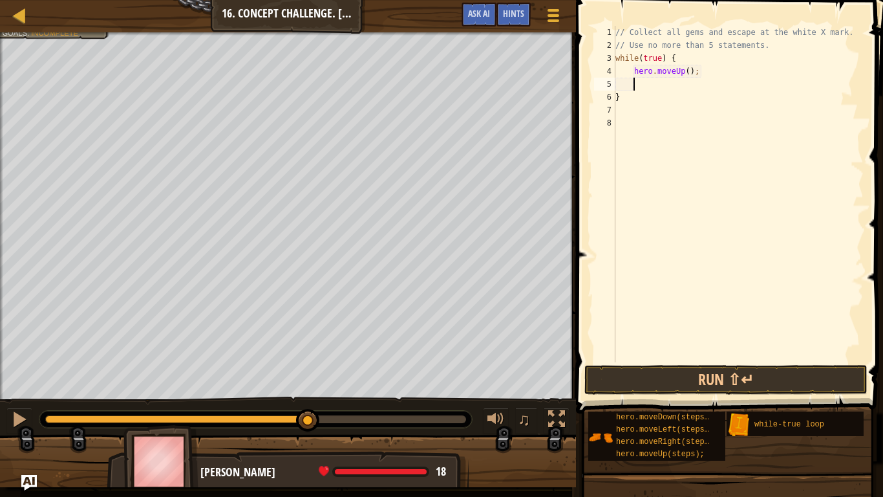
type textarea "h"
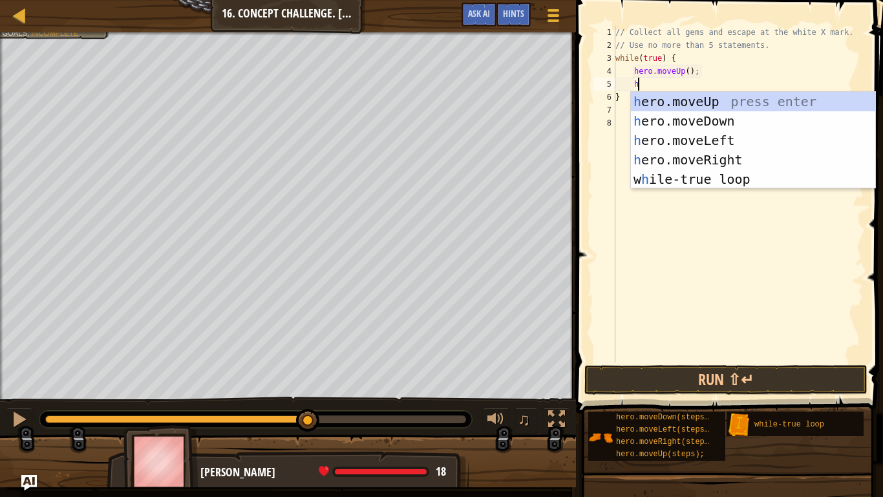
scroll to position [6, 3]
click at [733, 156] on div "h ero.moveUp press enter h ero.moveDown press enter h ero.moveLeft press enter …" at bounding box center [753, 160] width 244 height 136
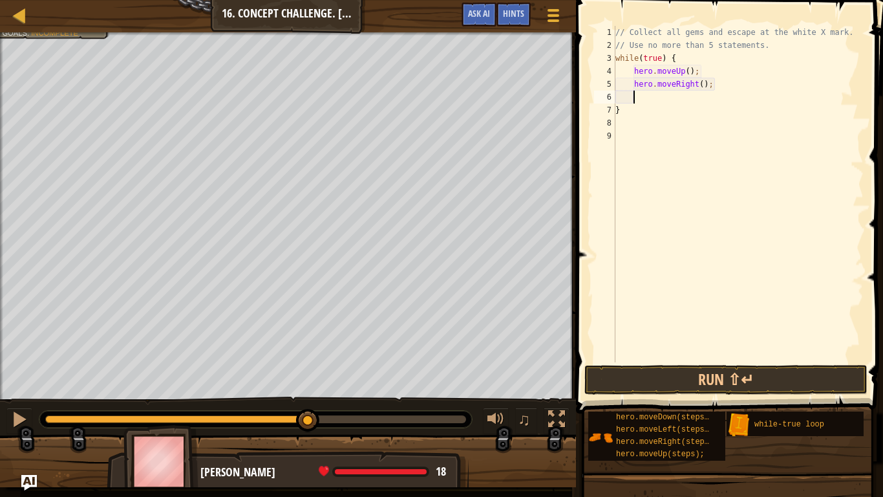
scroll to position [6, 2]
click at [778, 380] on button "Run ⇧↵" at bounding box center [726, 380] width 283 height 30
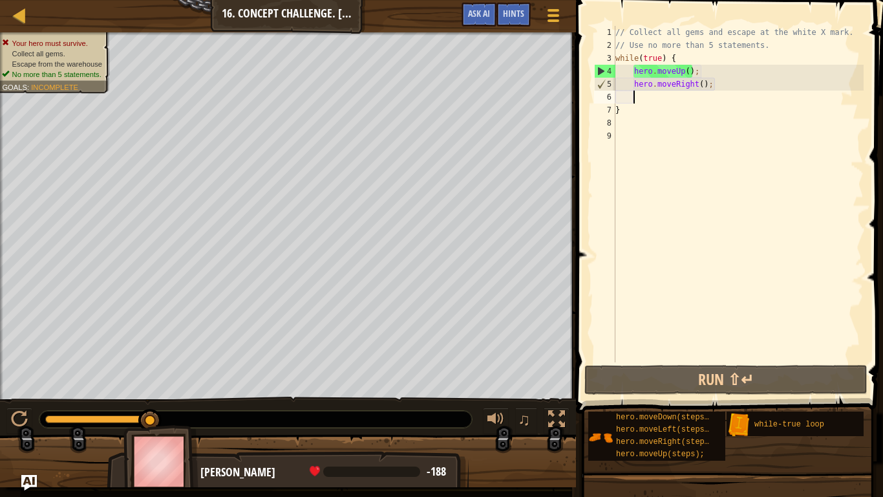
click at [683, 72] on div "// Collect all gems and escape at the white X mark. // Use no more than 5 state…" at bounding box center [738, 207] width 251 height 362
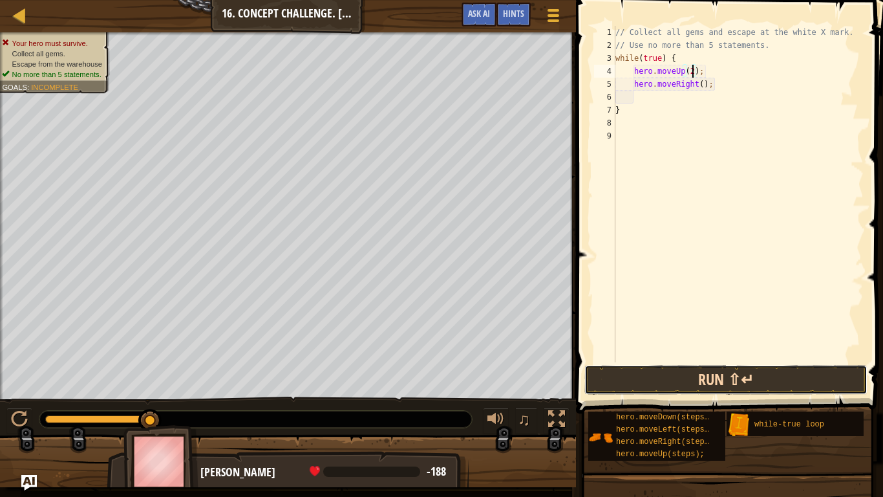
click at [636, 372] on button "Run ⇧↵" at bounding box center [726, 380] width 283 height 30
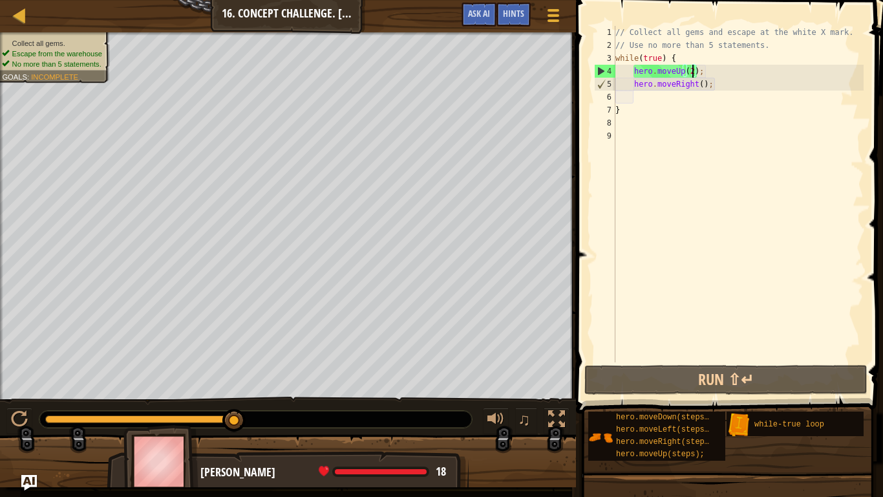
click at [721, 86] on div "// Collect all gems and escape at the white X mark. // Use no more than 5 state…" at bounding box center [738, 207] width 251 height 362
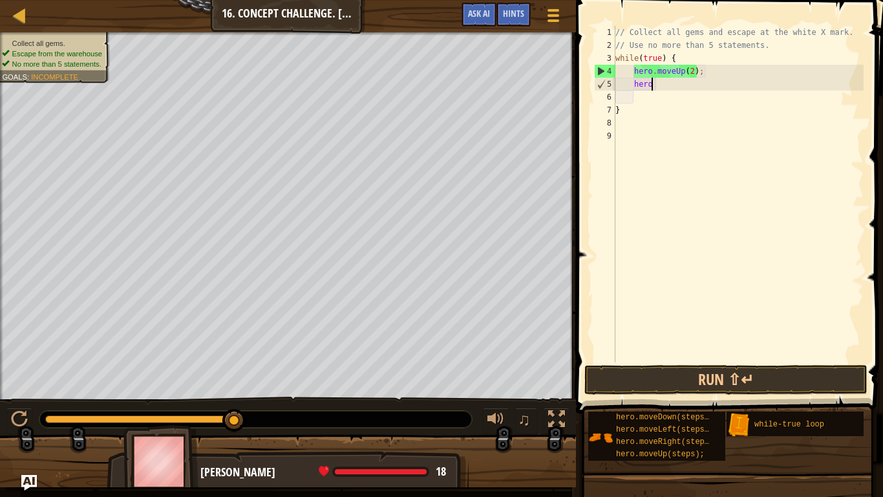
type textarea "h"
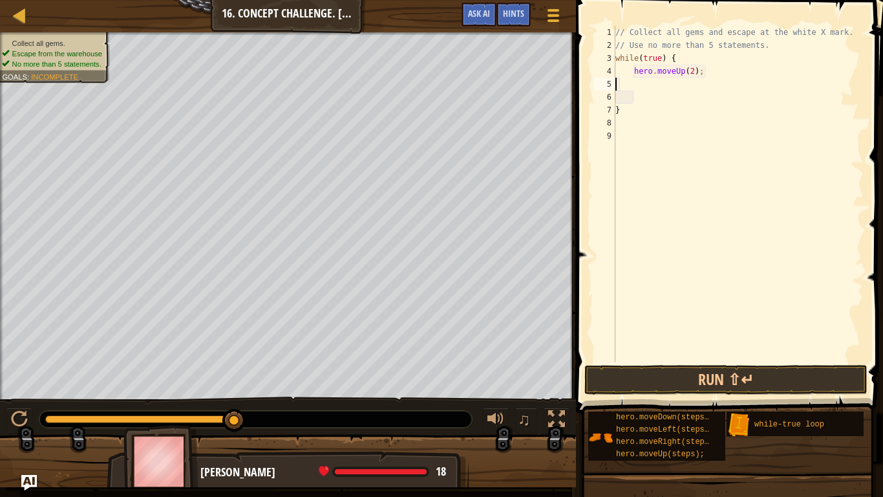
scroll to position [6, 0]
type textarea "h"
type textarea "w"
type textarea "}"
type textarea "h"
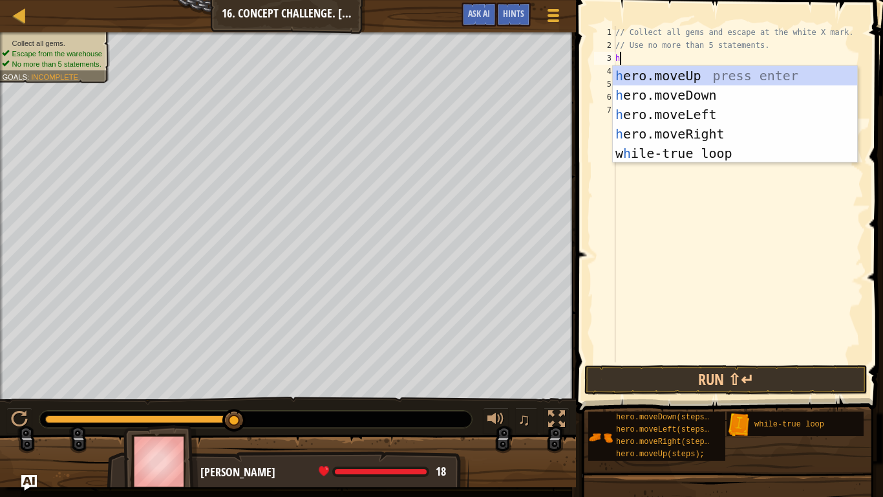
click at [682, 75] on div "h ero.moveUp press enter h ero.moveDown press enter h ero.moveLeft press enter …" at bounding box center [735, 134] width 244 height 136
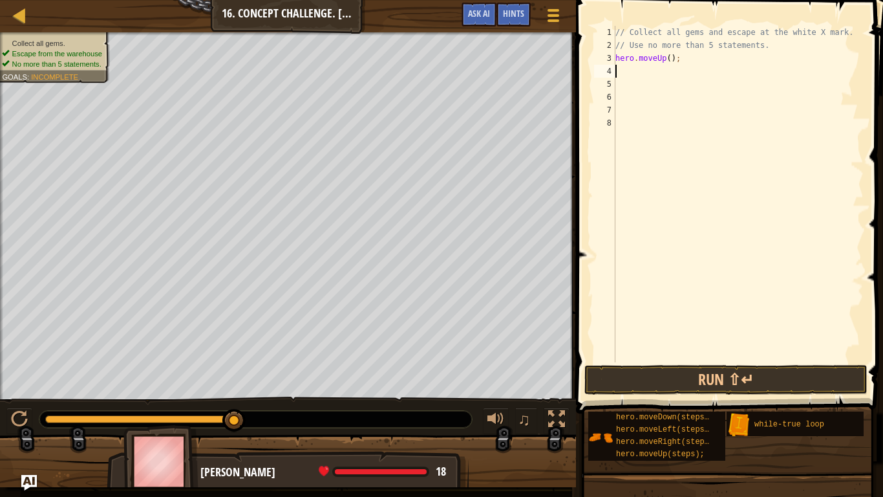
click at [671, 58] on div "// Collect all gems and escape at the white X mark. // Use no more than 5 state…" at bounding box center [738, 207] width 251 height 362
type textarea "hero.moveUp(2);"
type textarea "h"
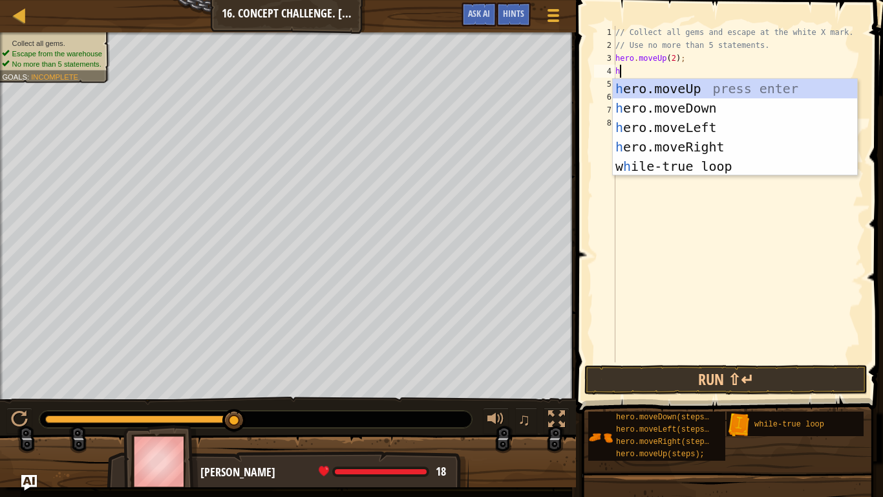
click at [704, 147] on div "h ero.moveUp press enter h ero.moveDown press enter h ero.moveLeft press enter …" at bounding box center [735, 147] width 244 height 136
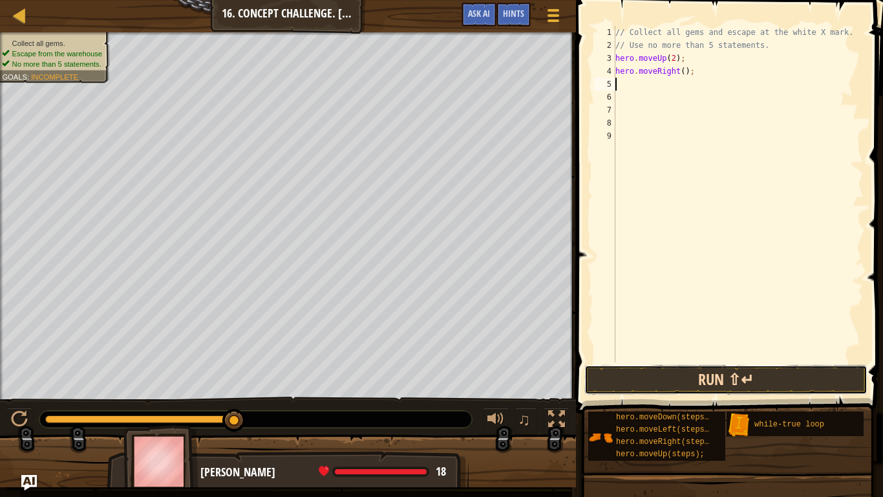
click at [793, 387] on button "Run ⇧↵" at bounding box center [726, 380] width 283 height 30
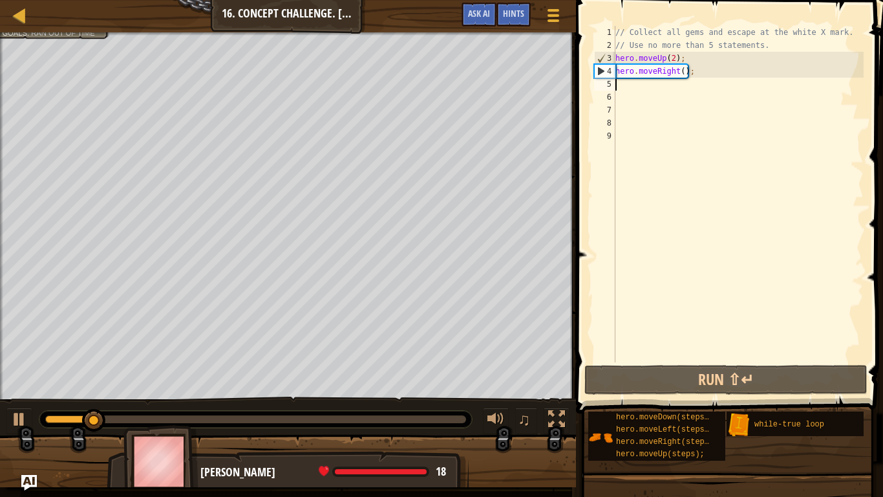
click at [685, 67] on div "// Collect all gems and escape at the white X mark. // Use no more than 5 state…" at bounding box center [738, 207] width 251 height 362
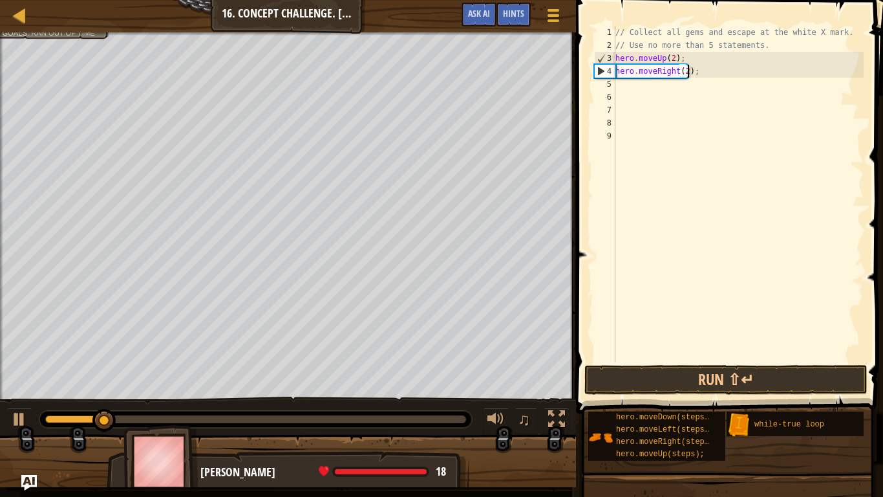
scroll to position [6, 10]
type textarea "hero.moveRight(2);"
click at [806, 369] on button "Run ⇧↵" at bounding box center [726, 380] width 283 height 30
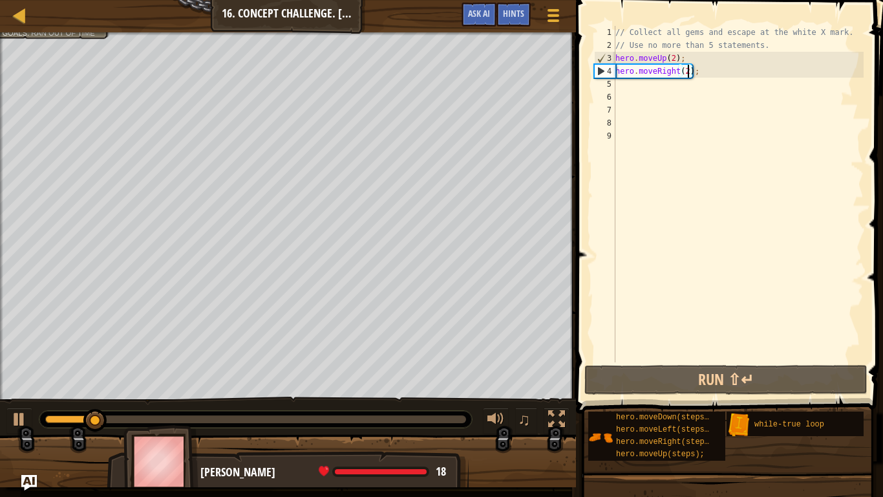
click at [658, 89] on div "// Collect all gems and escape at the white X mark. // Use no more than 5 state…" at bounding box center [738, 207] width 251 height 362
type textarea "h"
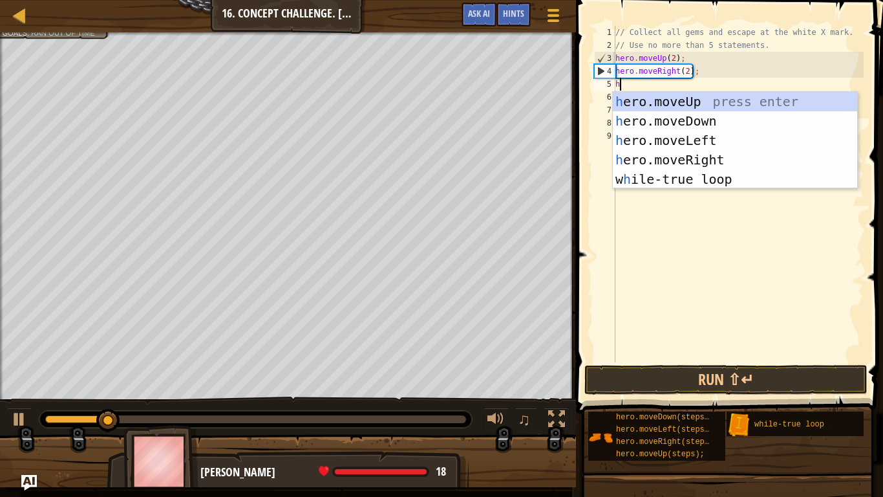
click at [715, 116] on div "h ero.moveUp press enter h ero.moveDown press enter h ero.moveLeft press enter …" at bounding box center [735, 160] width 244 height 136
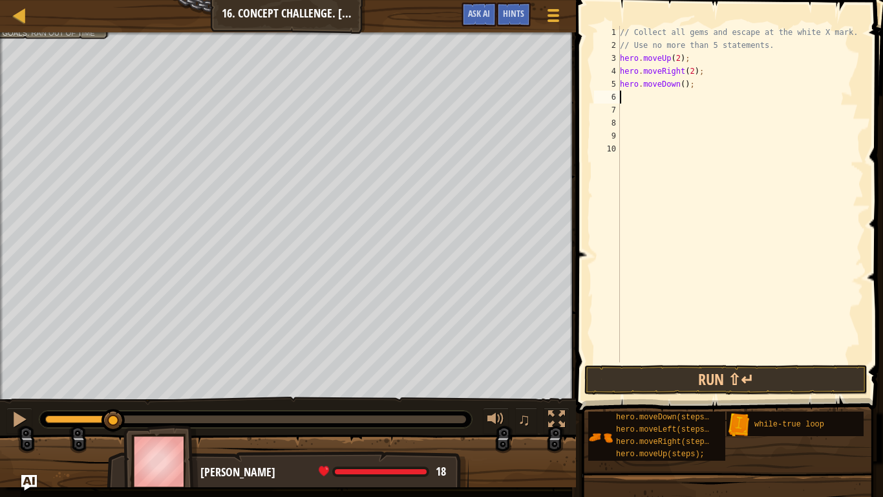
type textarea "h"
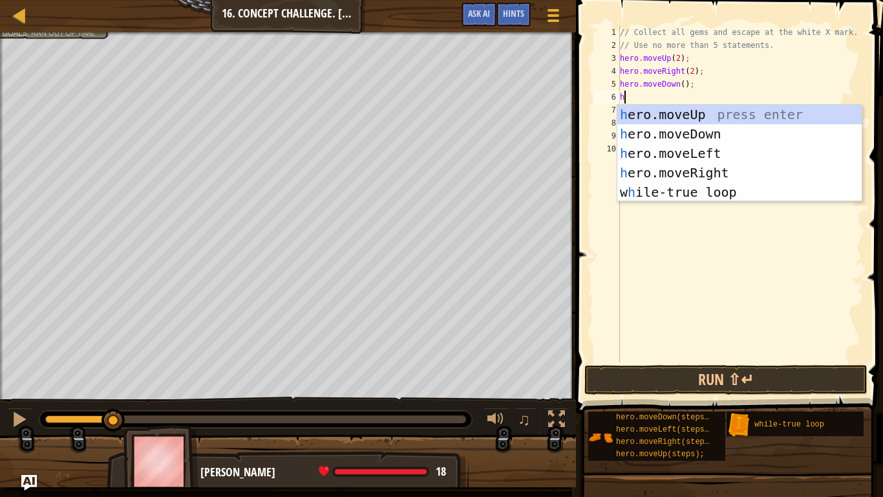
click at [718, 149] on div "h ero.moveUp press enter h ero.moveDown press enter h ero.moveLeft press enter …" at bounding box center [740, 173] width 244 height 136
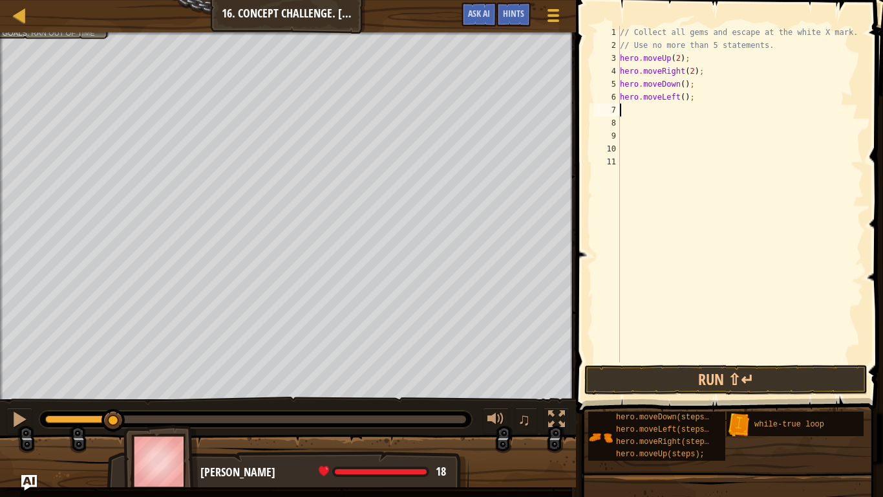
type textarea "h"
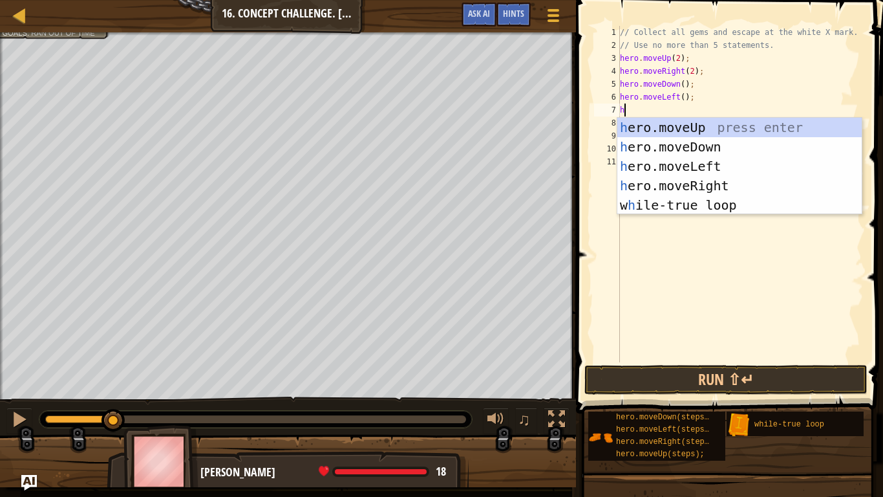
click at [733, 132] on div "h ero.moveUp press enter h ero.moveDown press enter h ero.moveLeft press enter …" at bounding box center [740, 186] width 244 height 136
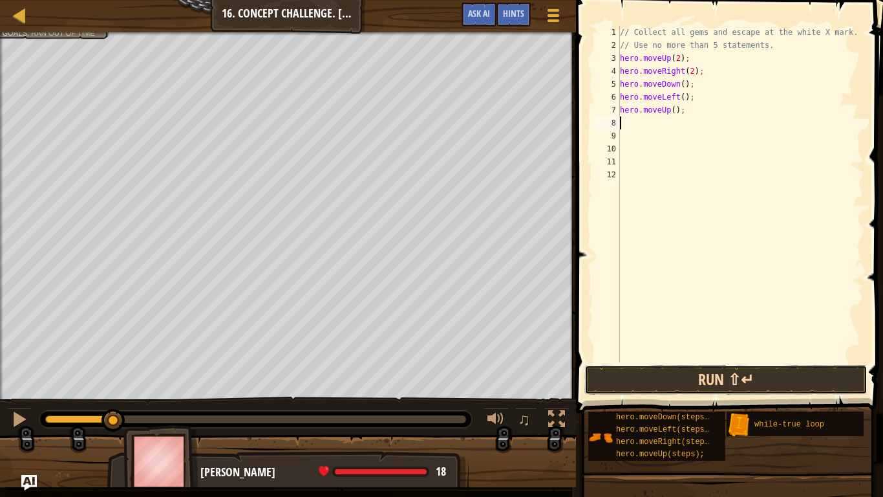
click at [766, 378] on button "Run ⇧↵" at bounding box center [726, 380] width 283 height 30
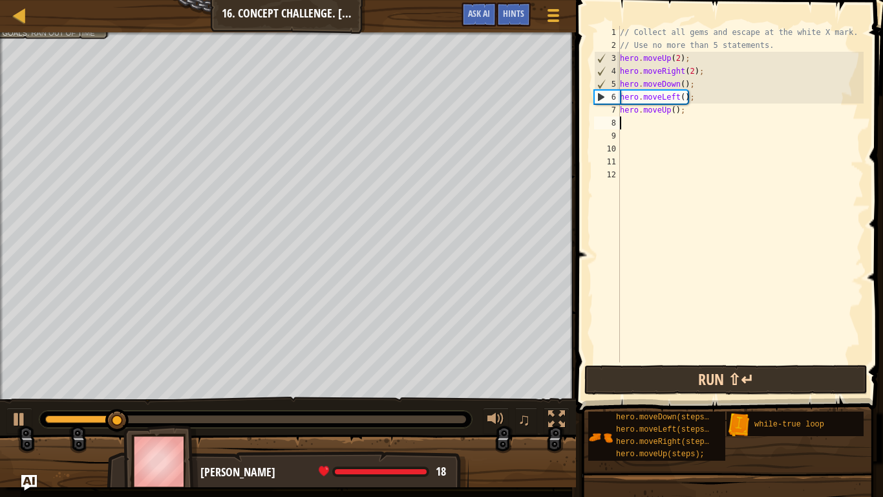
type textarea "h"
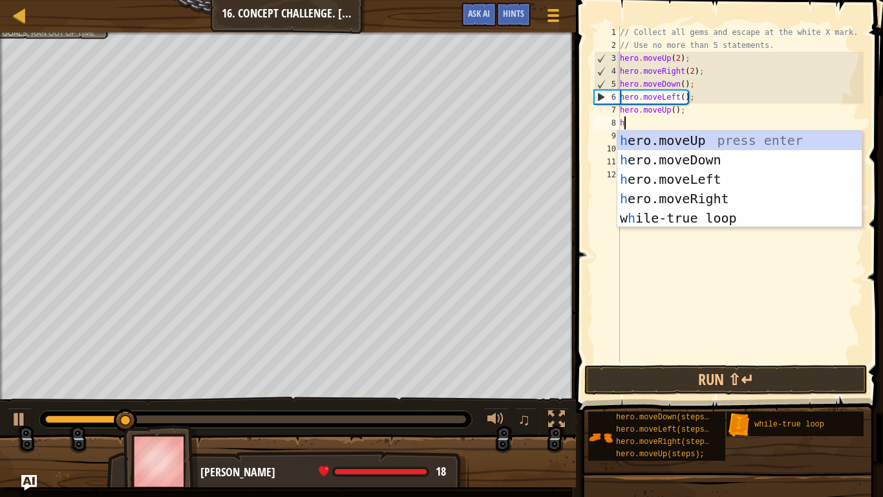
click at [728, 198] on div "h ero.moveUp press enter h ero.moveDown press enter h ero.moveLeft press enter …" at bounding box center [740, 199] width 244 height 136
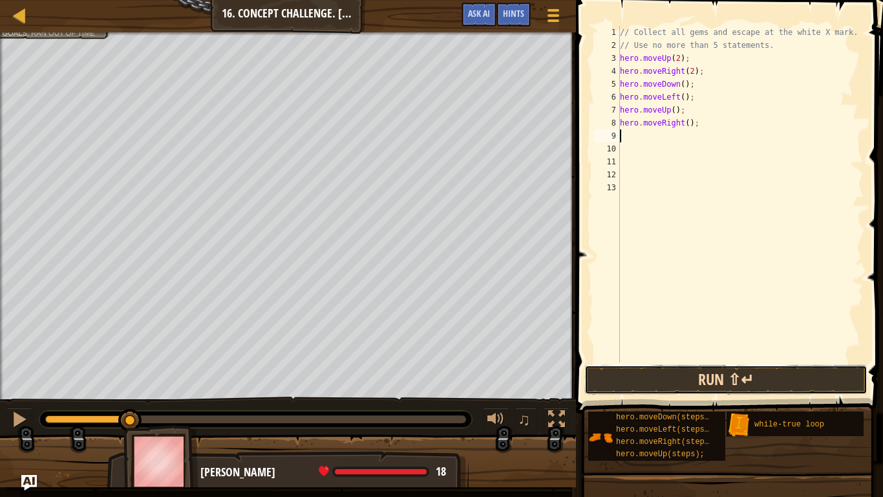
click at [720, 384] on button "Run ⇧↵" at bounding box center [726, 380] width 283 height 30
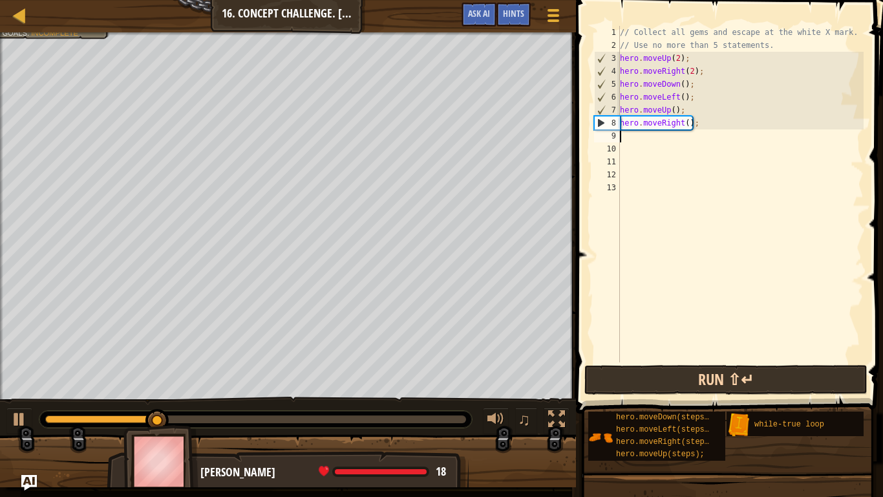
type textarea "h"
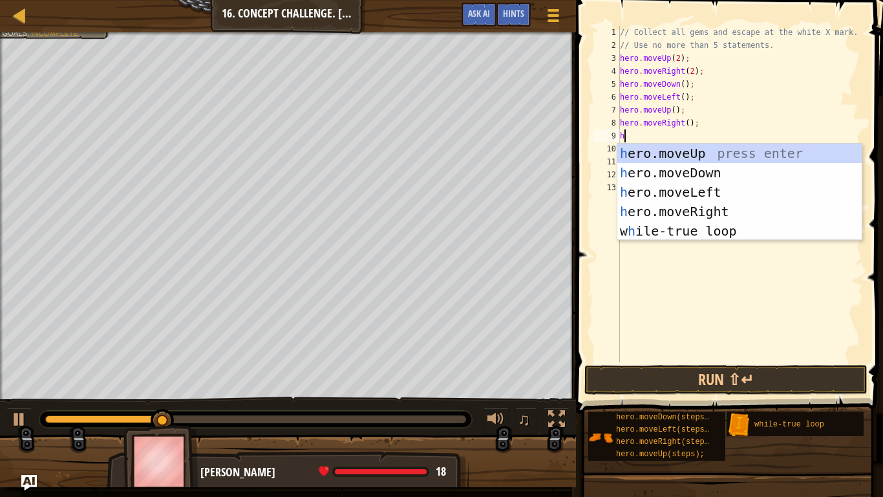
click at [720, 155] on div "h ero.moveUp press enter h ero.moveDown press enter h ero.moveLeft press enter …" at bounding box center [740, 212] width 244 height 136
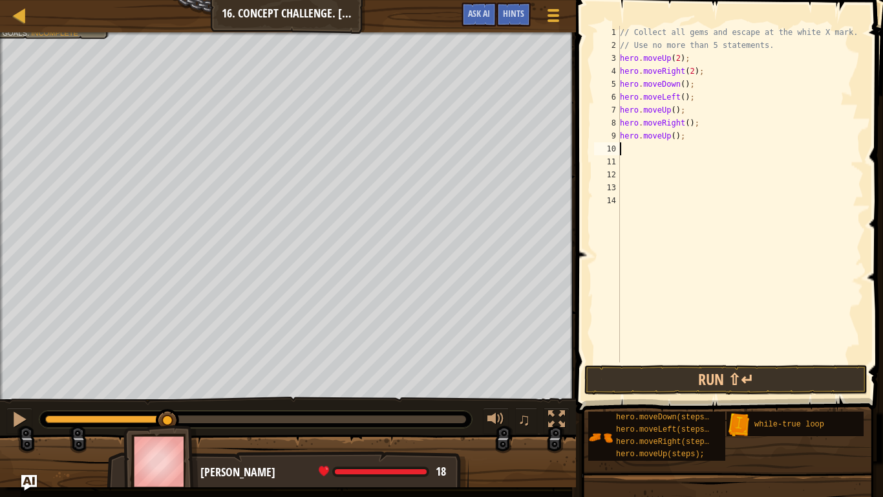
type textarea "h"
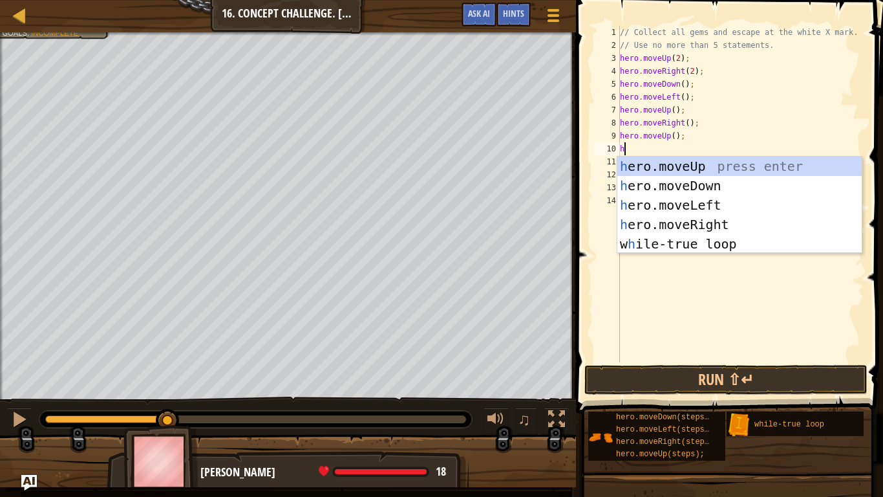
click at [710, 210] on div "h ero.moveUp press enter h ero.moveDown press enter h ero.moveLeft press enter …" at bounding box center [740, 224] width 244 height 136
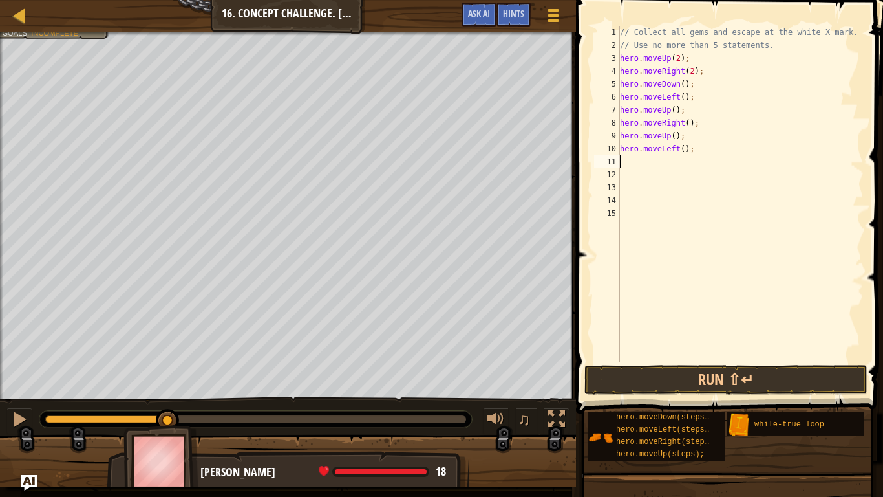
type textarea "h"
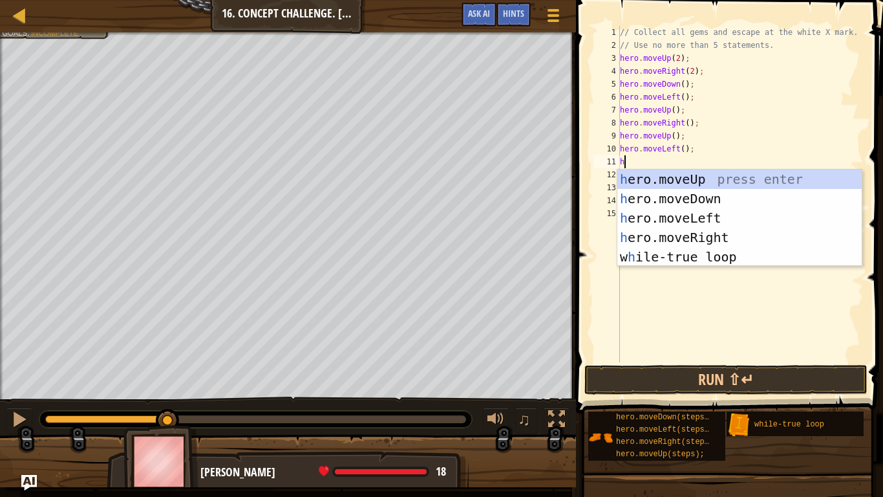
click at [733, 238] on div "h ero.moveUp press enter h ero.moveDown press enter h ero.moveLeft press enter …" at bounding box center [740, 237] width 244 height 136
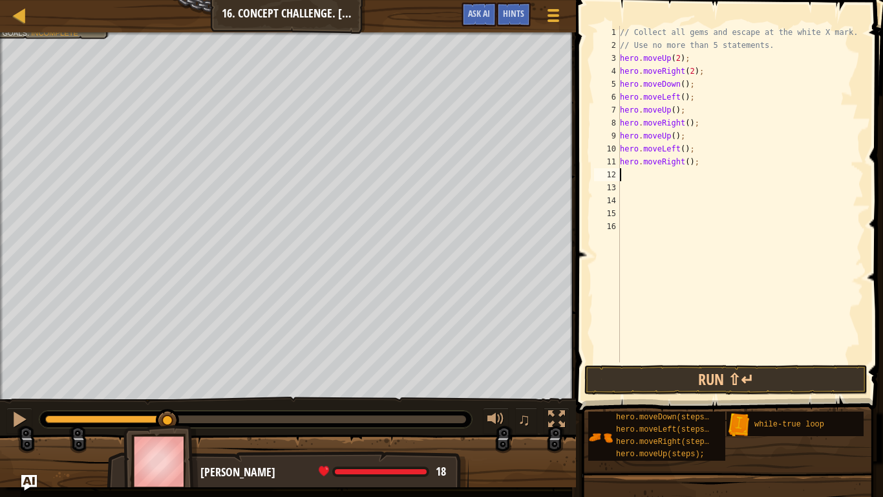
click at [688, 156] on div "// Collect all gems and escape at the white X mark. // Use no more than 5 state…" at bounding box center [741, 207] width 246 height 362
type textarea "hero.moveRight(3);"
click at [755, 372] on button "Run ⇧↵" at bounding box center [726, 380] width 283 height 30
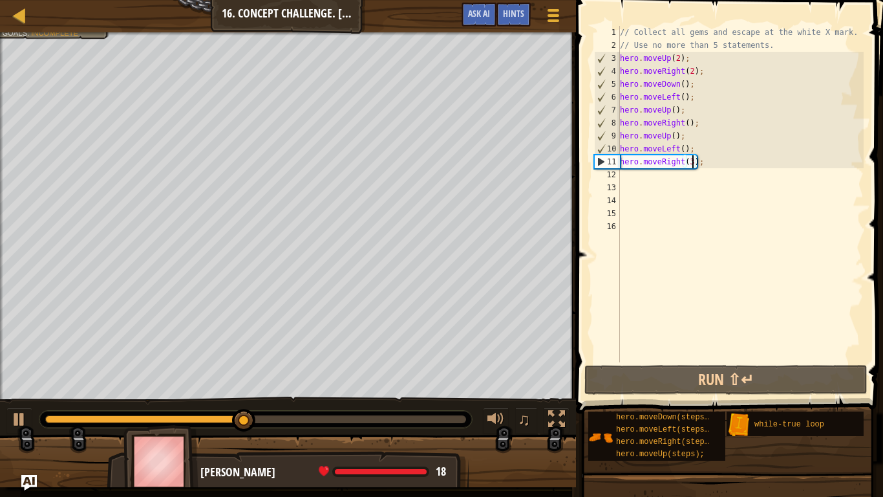
click at [668, 178] on div "// Collect all gems and escape at the white X mark. // Use no more than 5 state…" at bounding box center [741, 207] width 246 height 362
type textarea "h"
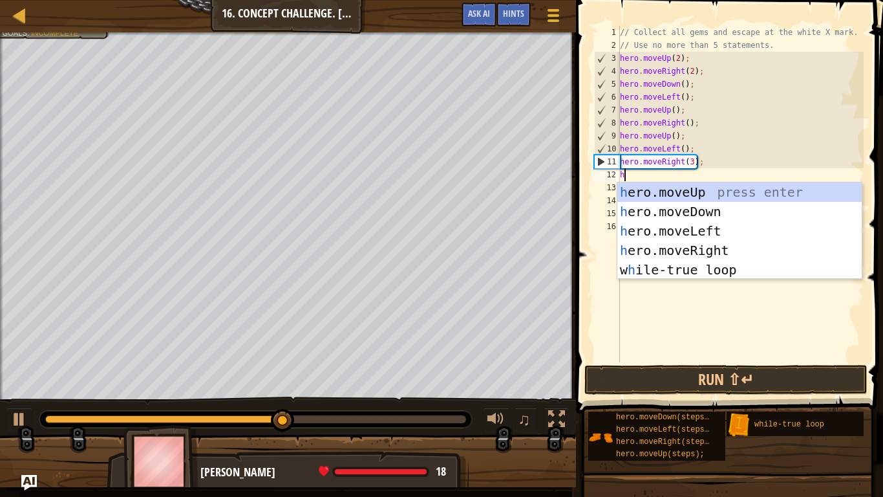
click at [744, 199] on div "h ero.moveUp press enter h ero.moveDown press enter h ero.moveLeft press enter …" at bounding box center [740, 250] width 244 height 136
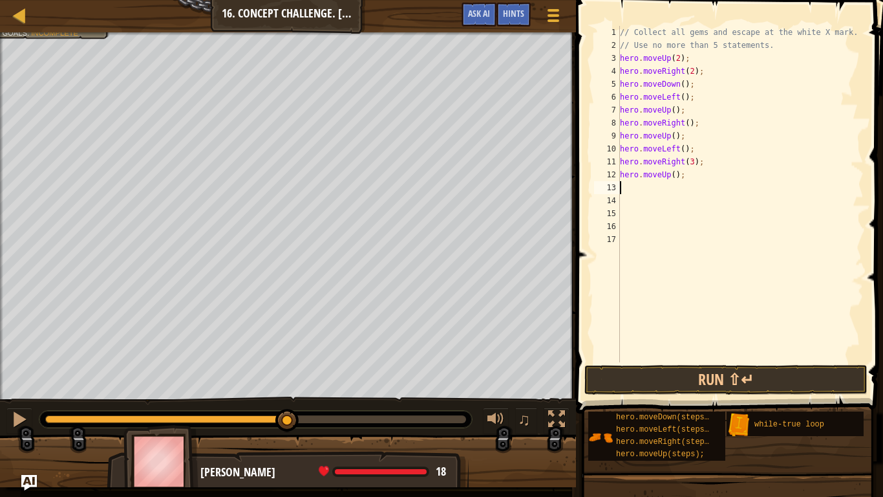
type textarea "h"
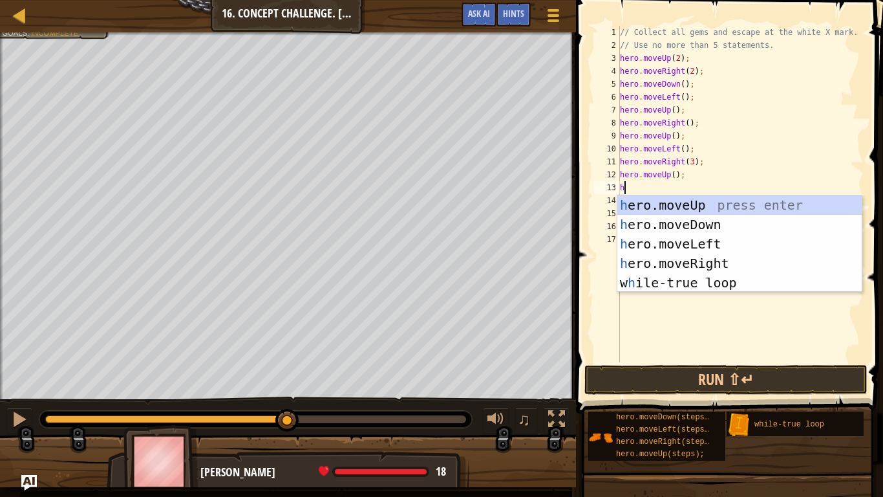
click at [711, 248] on div "h ero.moveUp press enter h ero.moveDown press enter h ero.moveLeft press enter …" at bounding box center [740, 263] width 244 height 136
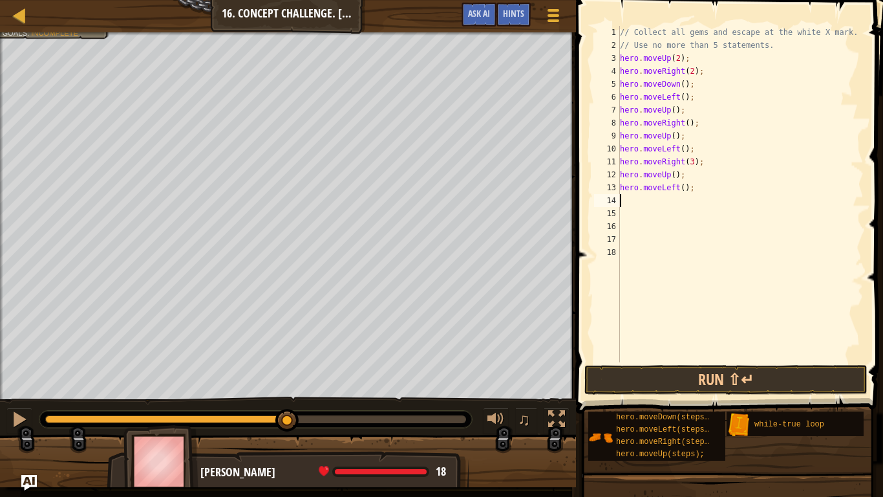
click at [683, 186] on div "// Collect all gems and escape at the white X mark. // Use no more than 5 state…" at bounding box center [741, 207] width 246 height 362
click at [16, 36] on span "Goals" at bounding box center [14, 32] width 25 height 8
click at [721, 187] on div "// Collect all gems and escape at the white X mark. // Use no more than 5 state…" at bounding box center [741, 207] width 246 height 362
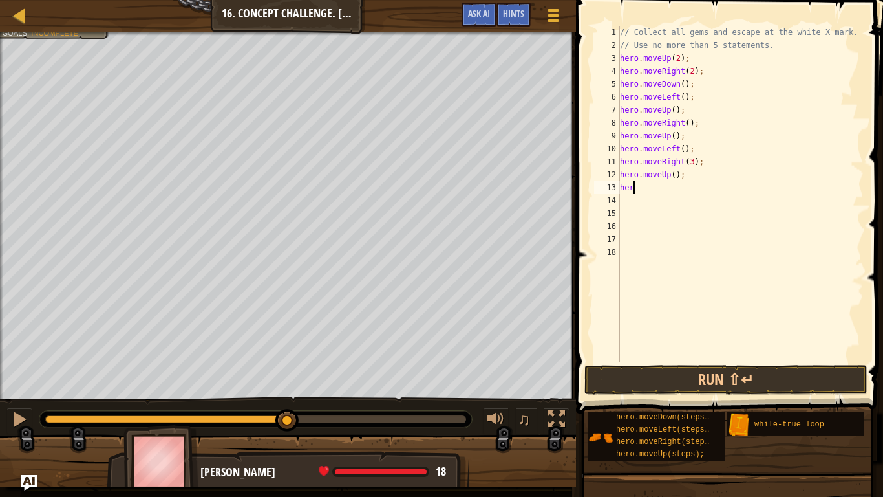
type textarea "h"
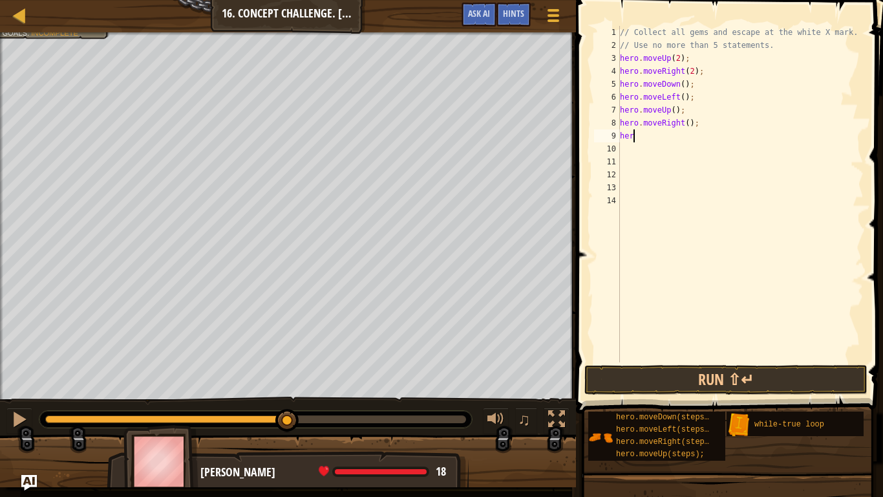
type textarea "h"
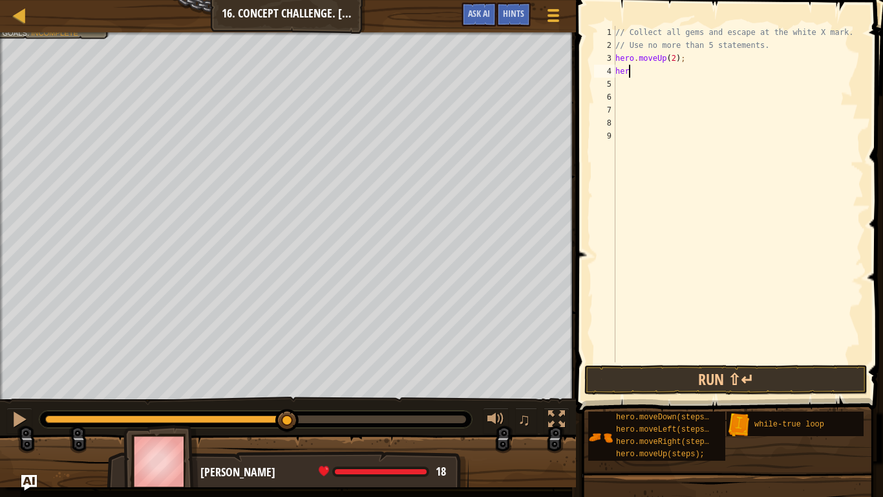
type textarea "h"
type textarea "/"
type textarea "h"
type textarea "w"
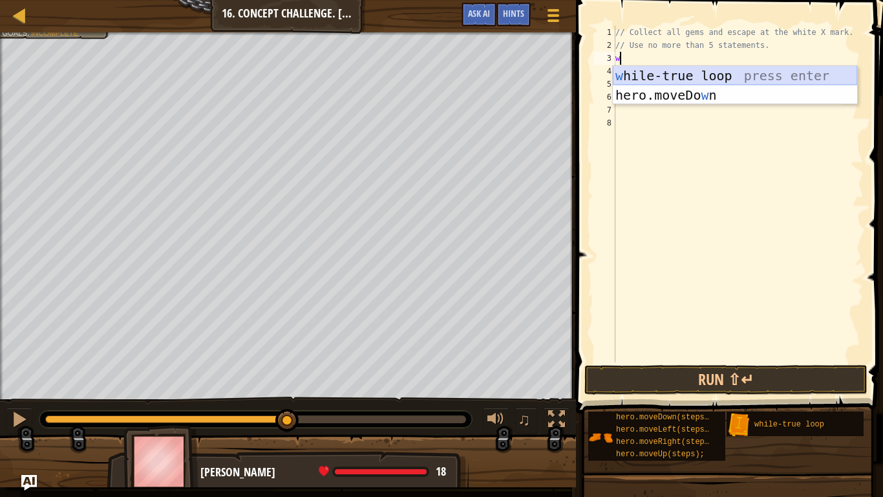
click at [748, 68] on div "w [PERSON_NAME]-true loop press enter hero.moveDo w n press enter" at bounding box center [735, 105] width 244 height 78
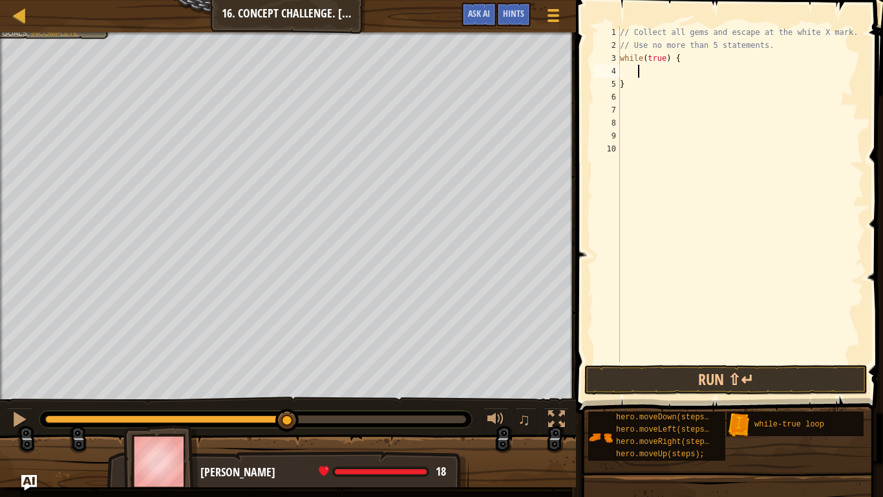
click at [701, 56] on div "// Collect all gems and escape at the white X mark. // Use no more than 5 state…" at bounding box center [741, 207] width 246 height 362
type textarea "while(true) {"
click at [652, 74] on div "// Collect all gems and escape at the white X mark. // Use no more than 5 state…" at bounding box center [741, 207] width 246 height 362
type textarea "h"
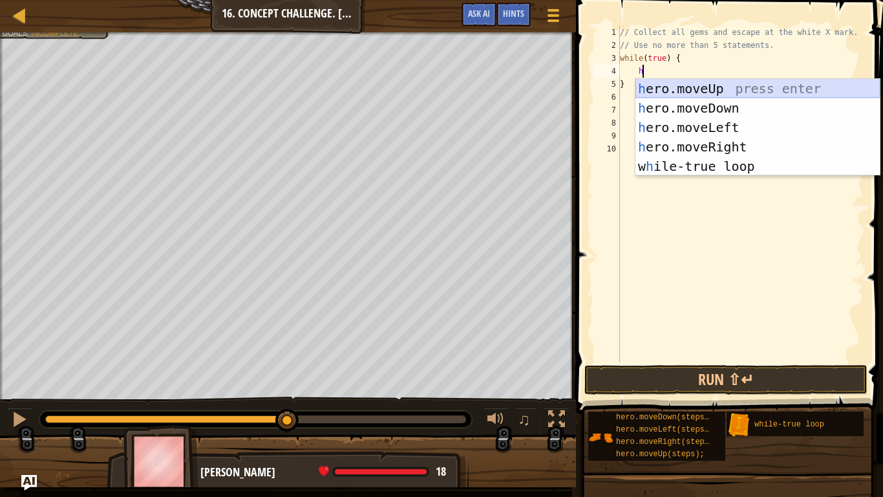
click at [676, 83] on div "h ero.moveUp press enter h ero.moveDown press enter h ero.moveLeft press enter …" at bounding box center [758, 147] width 244 height 136
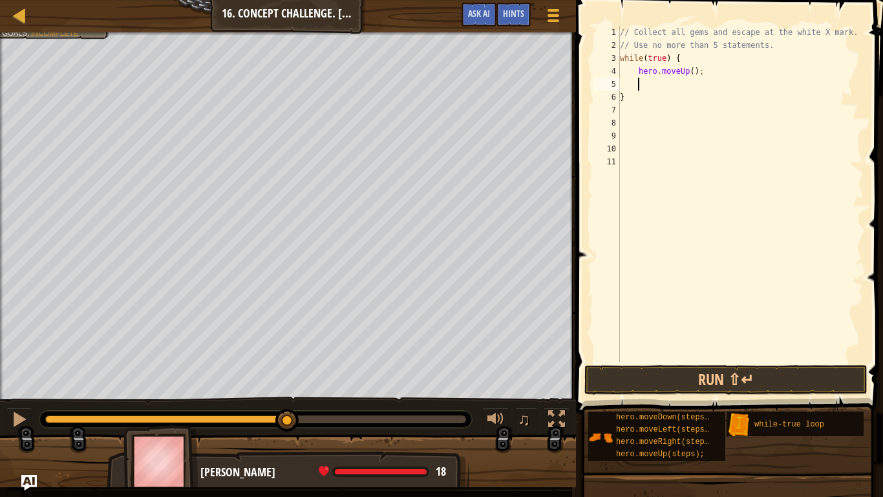
scroll to position [6, 2]
click at [693, 72] on div "// Collect all gems and escape at the white X mark. // Use no more than 5 state…" at bounding box center [741, 207] width 246 height 362
type textarea "hero.moveUp(2);"
click at [640, 80] on div "// Collect all gems and escape at the white X mark. // Use no more than 5 state…" at bounding box center [741, 207] width 246 height 362
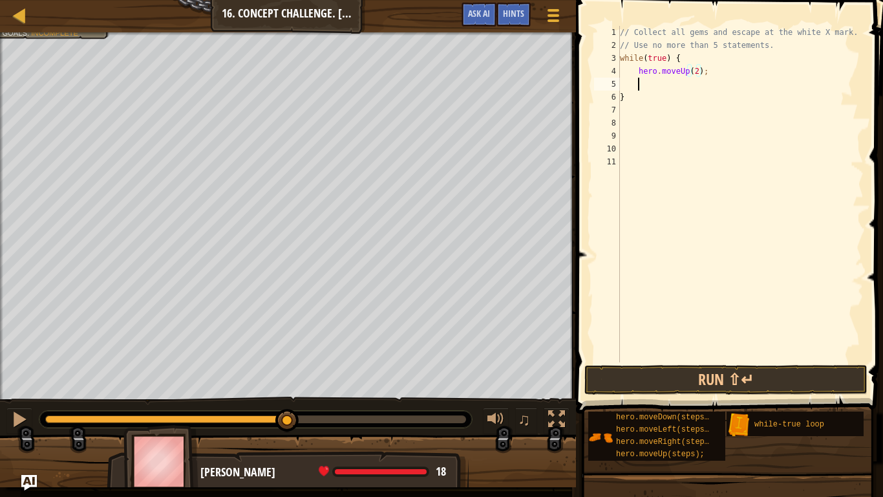
scroll to position [6, 2]
type textarea "h"
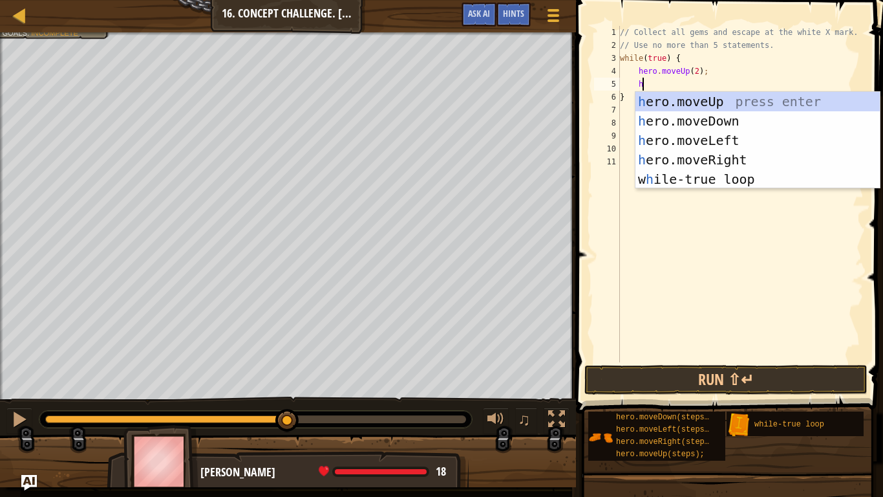
scroll to position [6, 3]
click at [699, 159] on div "h ero.moveUp press enter h ero.moveDown press enter h ero.moveLeft press enter …" at bounding box center [758, 160] width 244 height 136
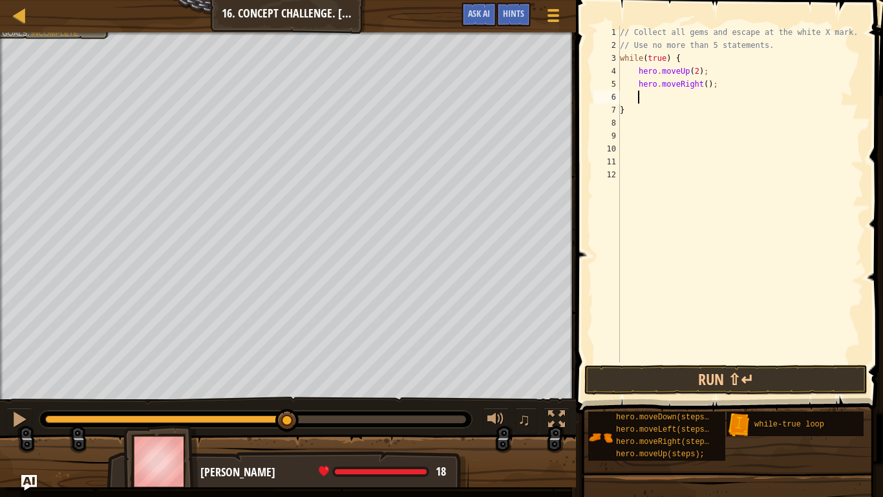
click at [707, 85] on div "// Collect all gems and escape at the white X mark. // Use no more than 5 state…" at bounding box center [741, 207] width 246 height 362
type textarea "hero.moveRight(2);"
type textarea "h"
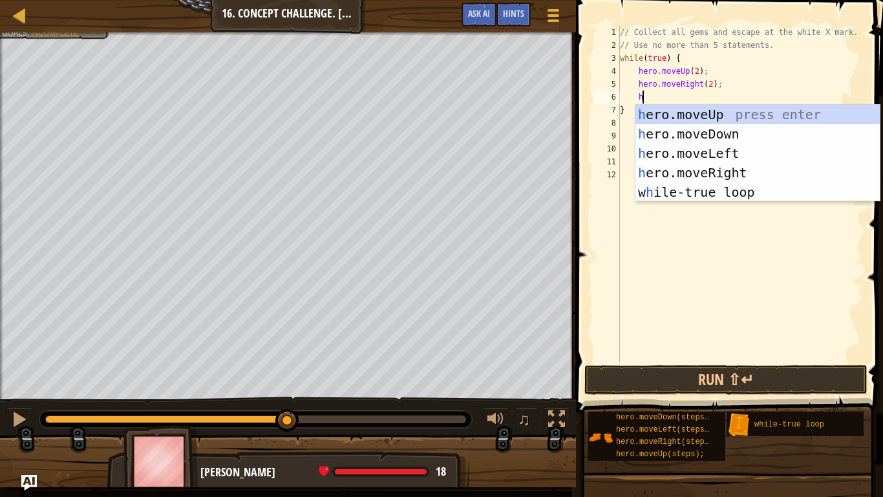
scroll to position [6, 3]
click at [669, 135] on div "h ero.moveUp press enter h ero.moveDown press enter h ero.moveLeft press enter …" at bounding box center [758, 173] width 244 height 136
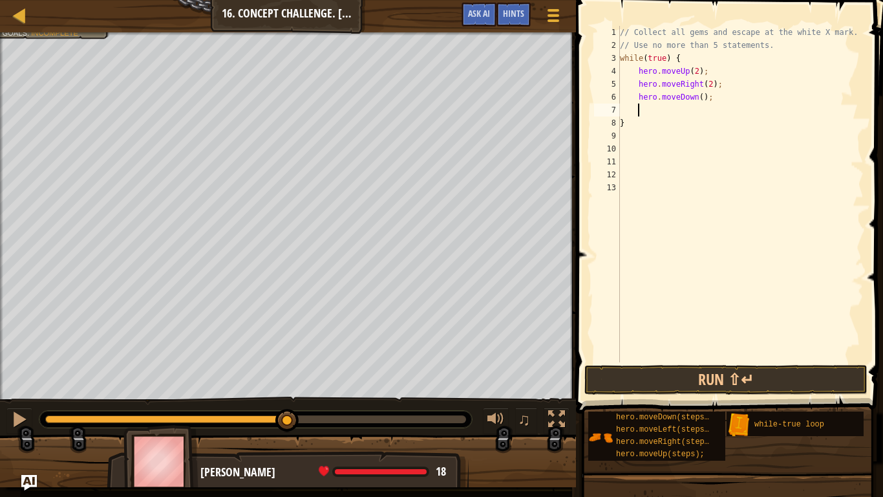
type textarea "h"
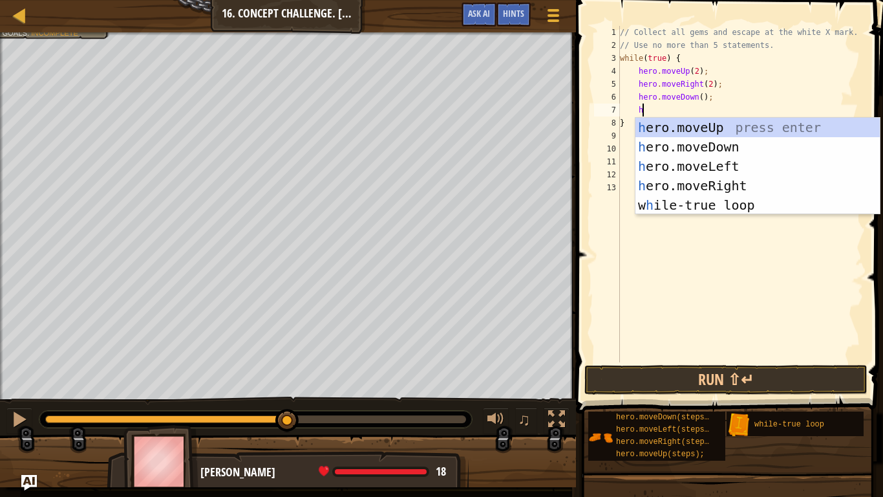
scroll to position [6, 3]
click at [651, 165] on div "h ero.moveUp press enter h ero.moveDown press enter h ero.moveLeft press enter …" at bounding box center [758, 186] width 244 height 136
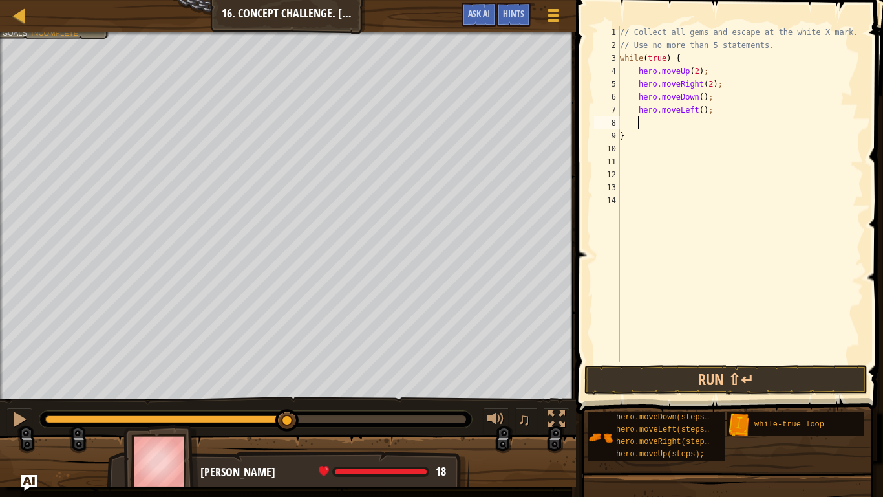
type textarea "h"
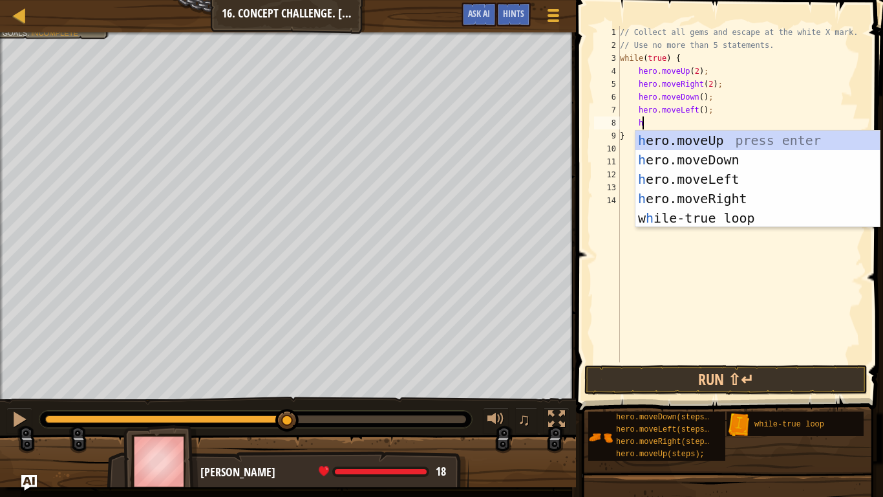
scroll to position [6, 3]
click at [655, 146] on div "h ero.moveUp press enter h ero.moveDown press enter h ero.moveLeft press enter …" at bounding box center [758, 199] width 244 height 136
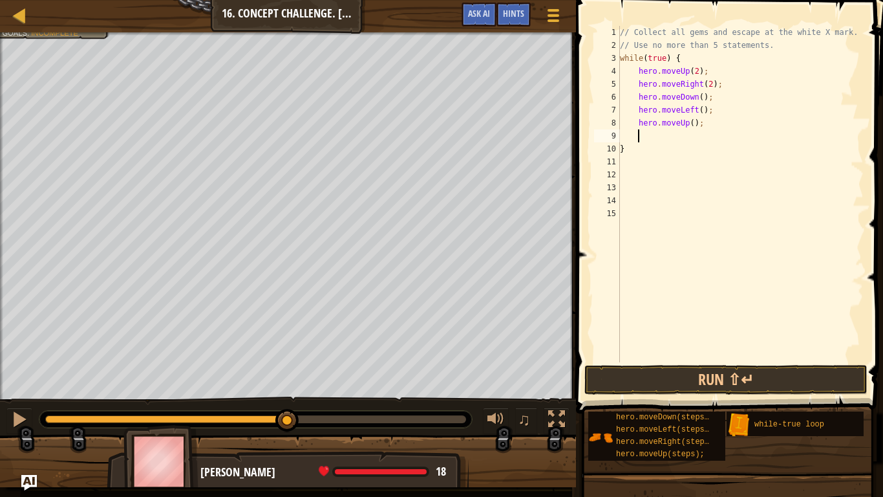
scroll to position [6, 2]
click at [685, 387] on button "Run ⇧↵" at bounding box center [726, 380] width 283 height 30
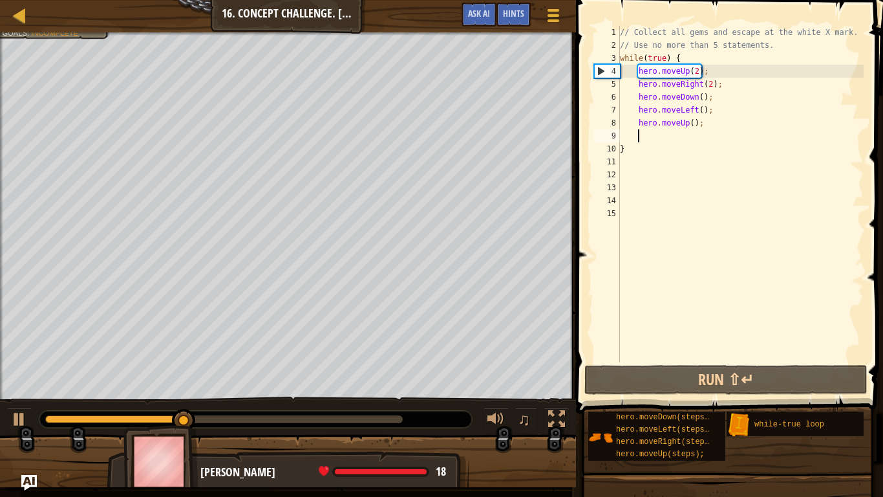
click at [10, 34] on div at bounding box center [288, 33] width 576 height 3
click at [12, 38] on div "Collect all gems. Escape from the warehouse No more than 5 statements. Goals : …" at bounding box center [47, 9] width 125 height 59
click at [697, 73] on div "// Collect all gems and escape at the white X mark. // Use no more than 5 state…" at bounding box center [741, 207] width 246 height 362
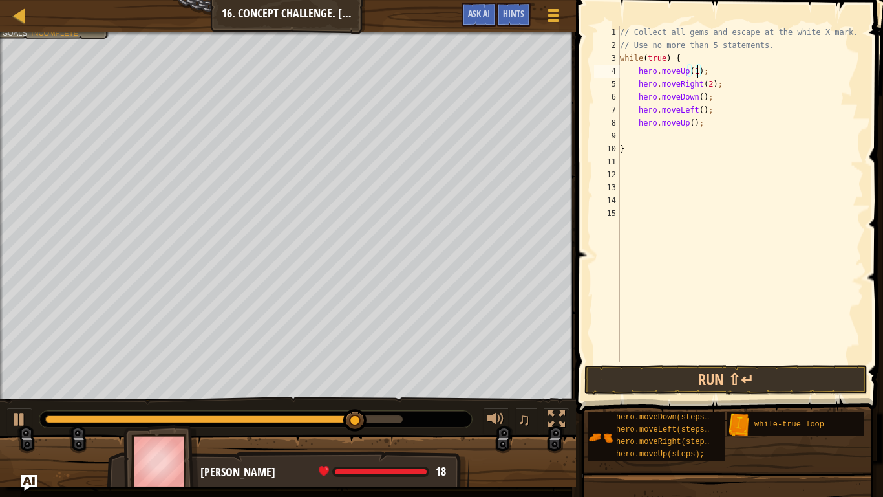
scroll to position [6, 11]
click at [658, 386] on button "Run ⇧↵" at bounding box center [726, 380] width 283 height 30
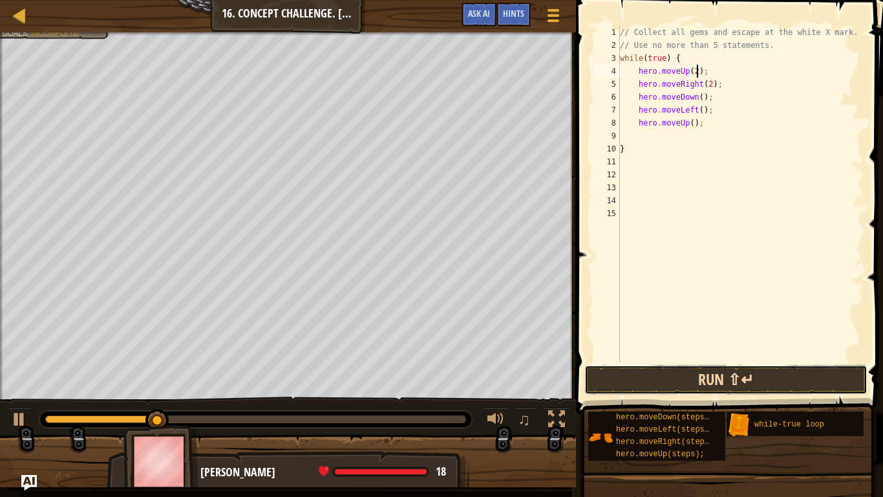
click at [782, 371] on button "Run ⇧↵" at bounding box center [726, 380] width 283 height 30
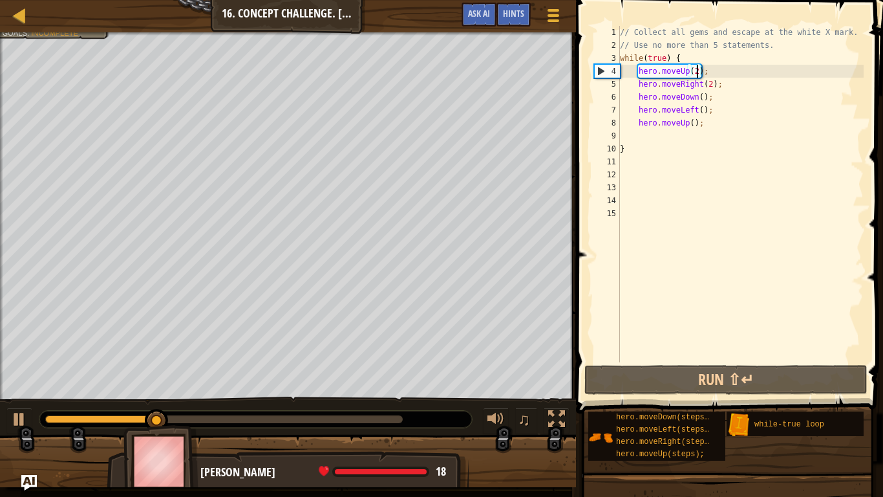
click at [700, 117] on div "// Collect all gems and escape at the white X mark. // Use no more than 5 state…" at bounding box center [741, 207] width 246 height 362
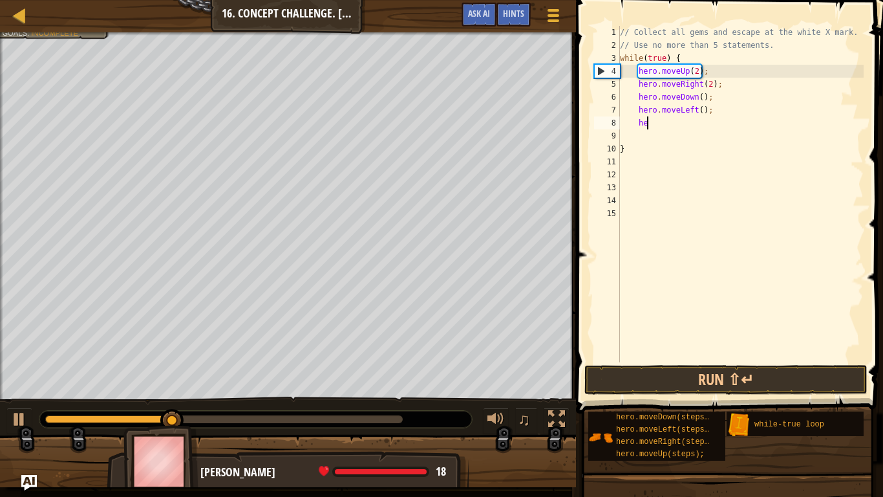
type textarea "h"
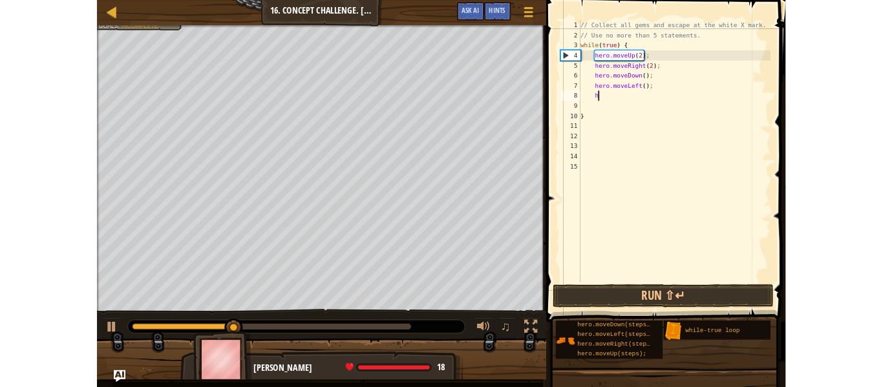
scroll to position [6, 2]
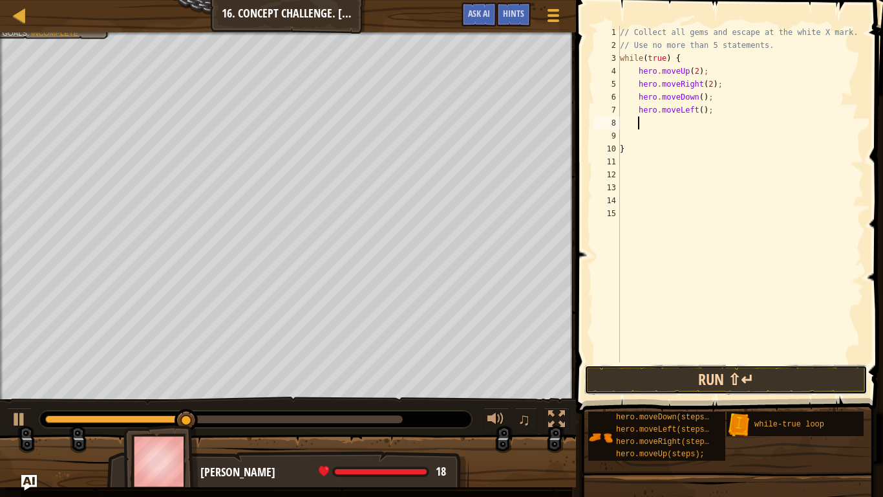
click at [674, 372] on button "Run ⇧↵" at bounding box center [726, 380] width 283 height 30
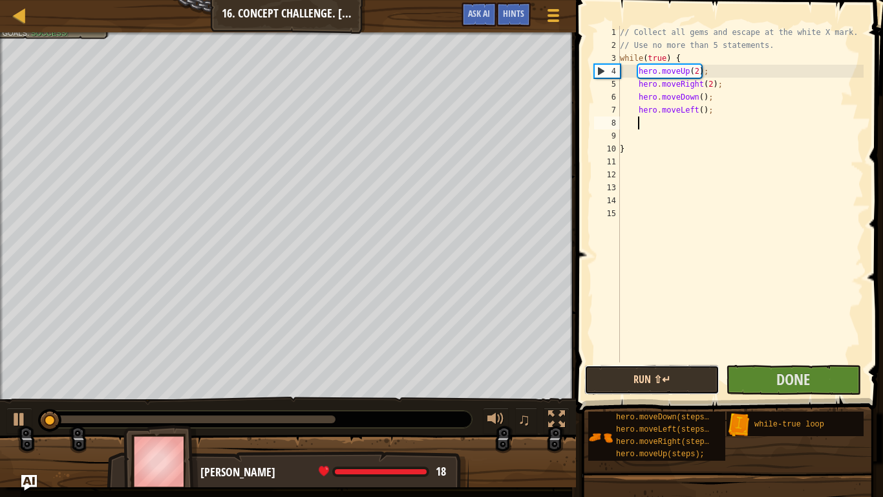
click at [680, 387] on button "Run ⇧↵" at bounding box center [652, 380] width 135 height 30
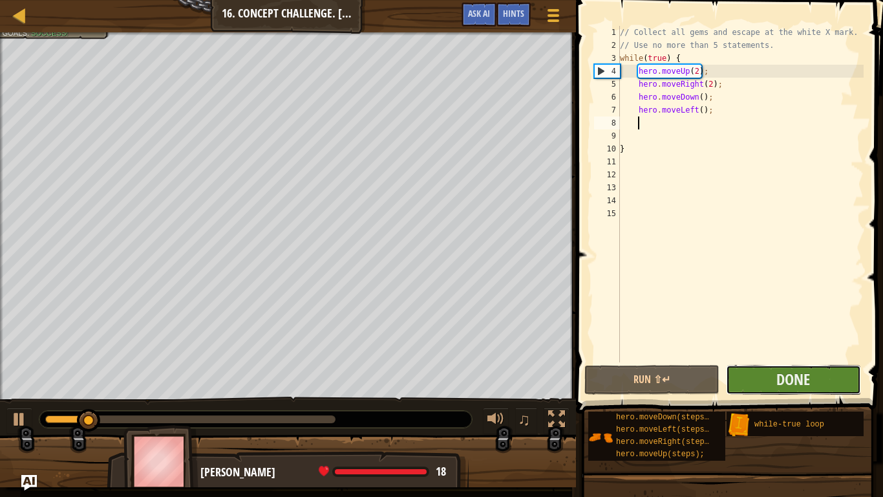
click at [767, 373] on button "Done" at bounding box center [793, 380] width 135 height 30
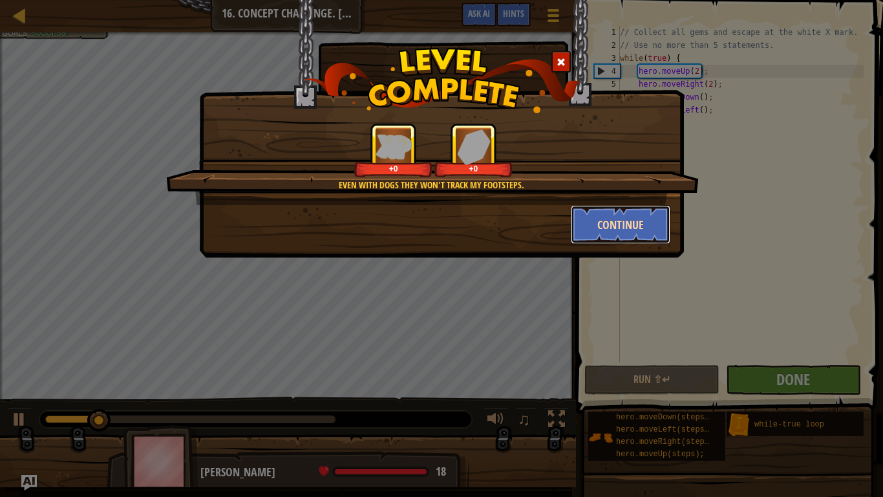
click at [585, 209] on button "Continue" at bounding box center [621, 224] width 100 height 39
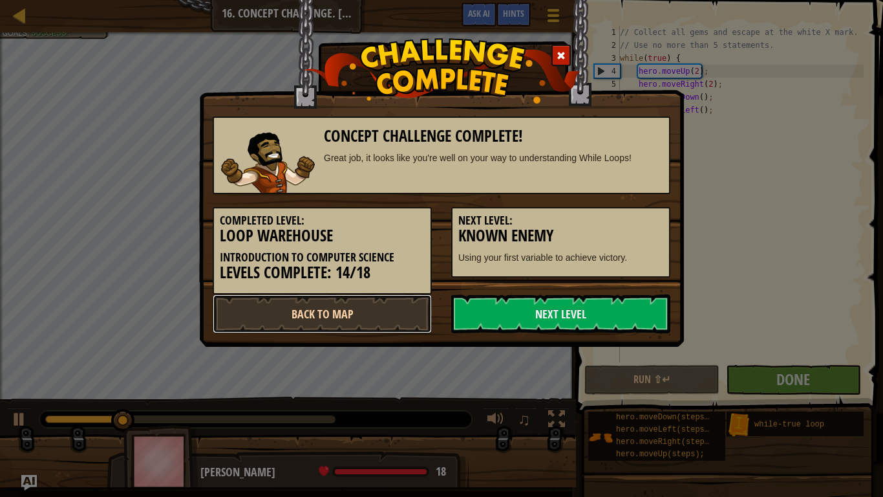
click at [301, 303] on link "Back to Map" at bounding box center [322, 313] width 219 height 39
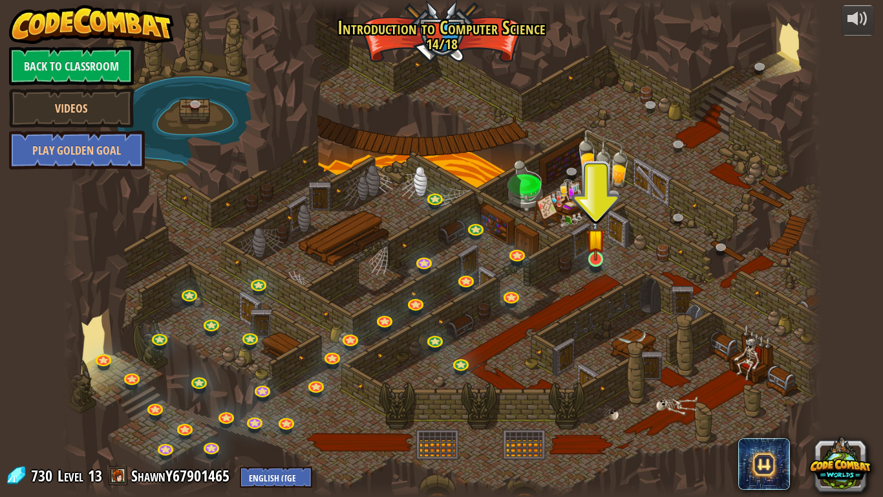
click at [594, 258] on img at bounding box center [596, 239] width 19 height 44
